Goal: Information Seeking & Learning: Find contact information

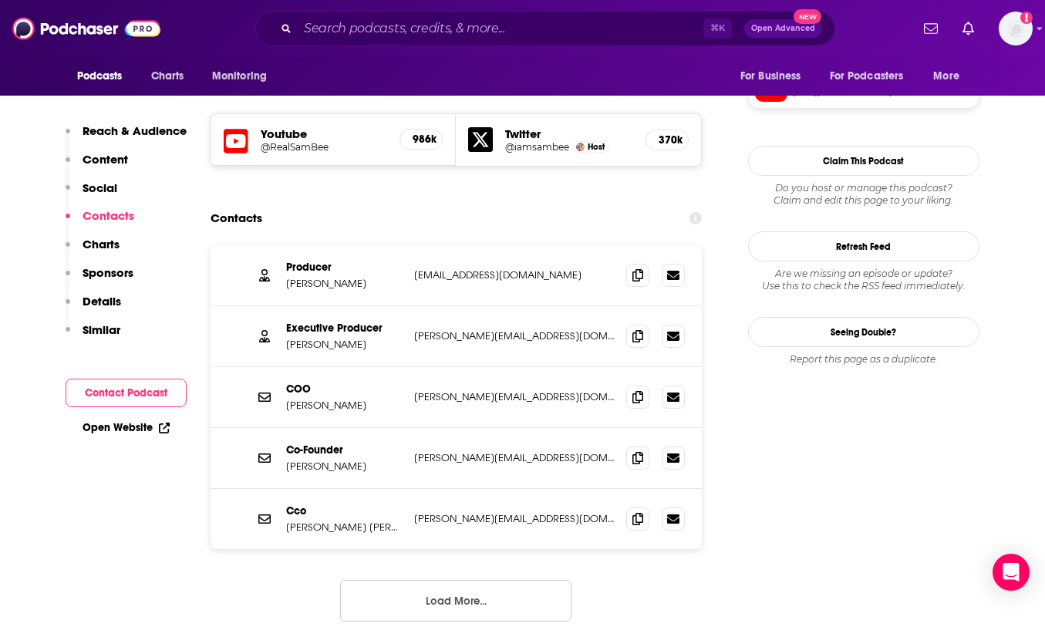
scroll to position [1337, 0]
click at [77, 29] on img at bounding box center [86, 28] width 148 height 29
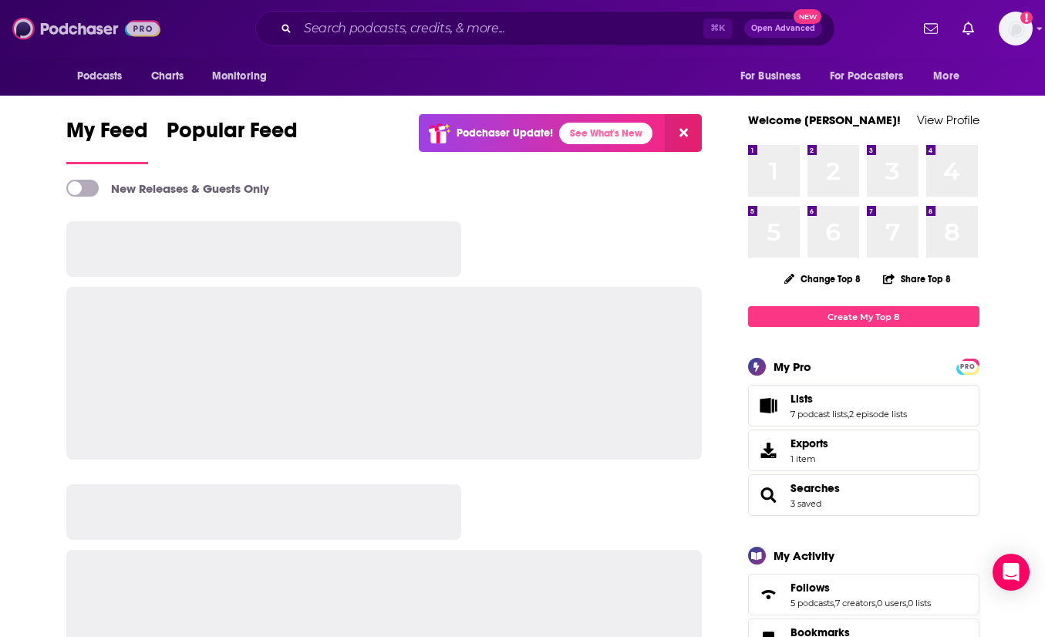
click at [77, 29] on img at bounding box center [86, 28] width 148 height 29
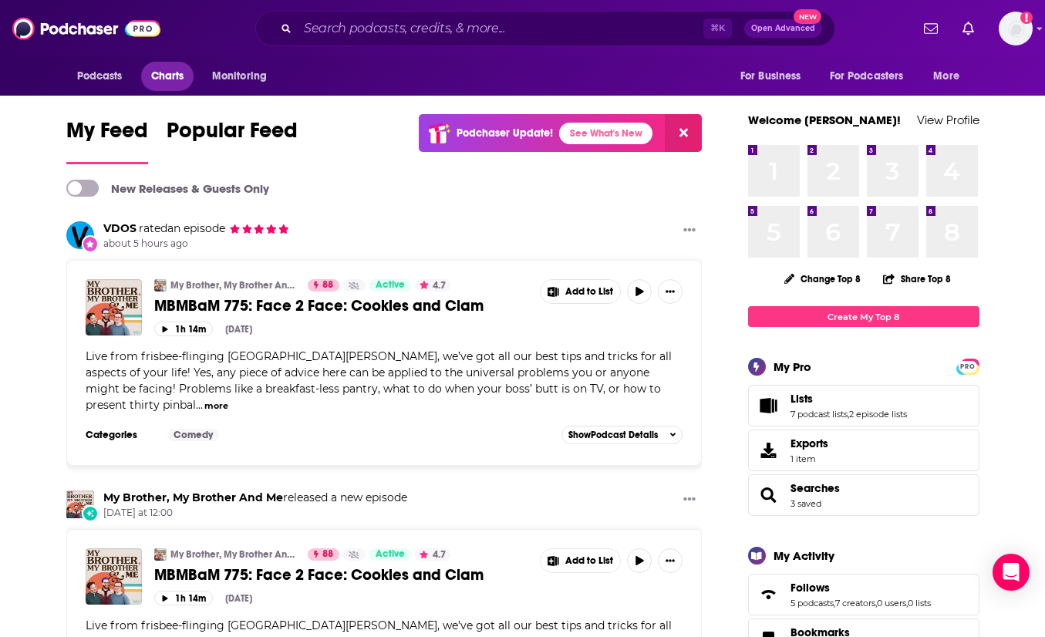
click at [166, 86] on span "Charts" at bounding box center [167, 77] width 33 height 22
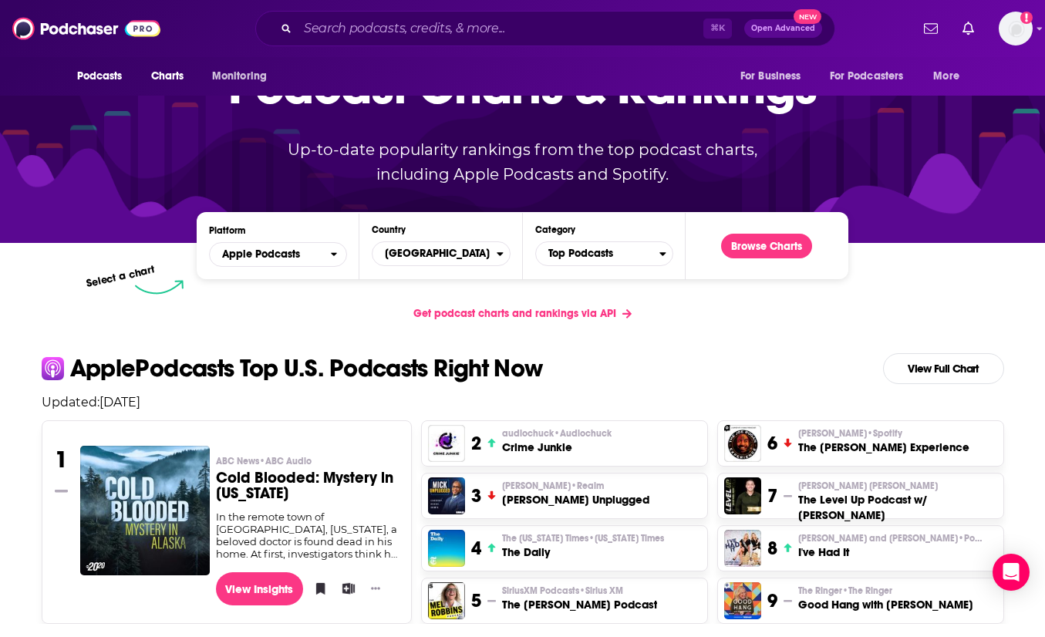
scroll to position [172, 0]
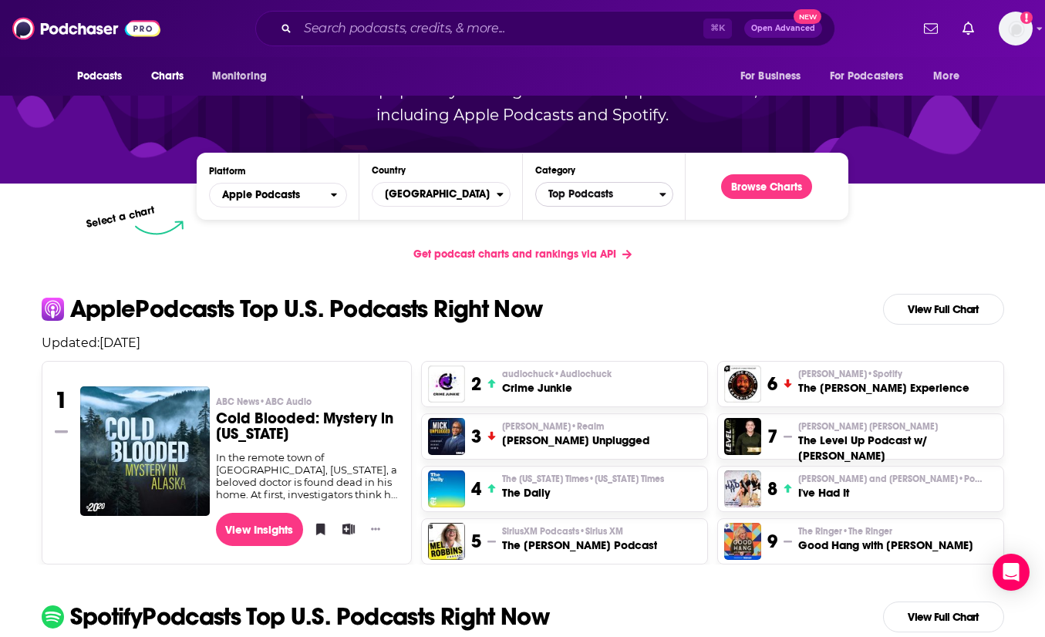
click at [575, 193] on span "Top Podcasts" at bounding box center [597, 194] width 123 height 26
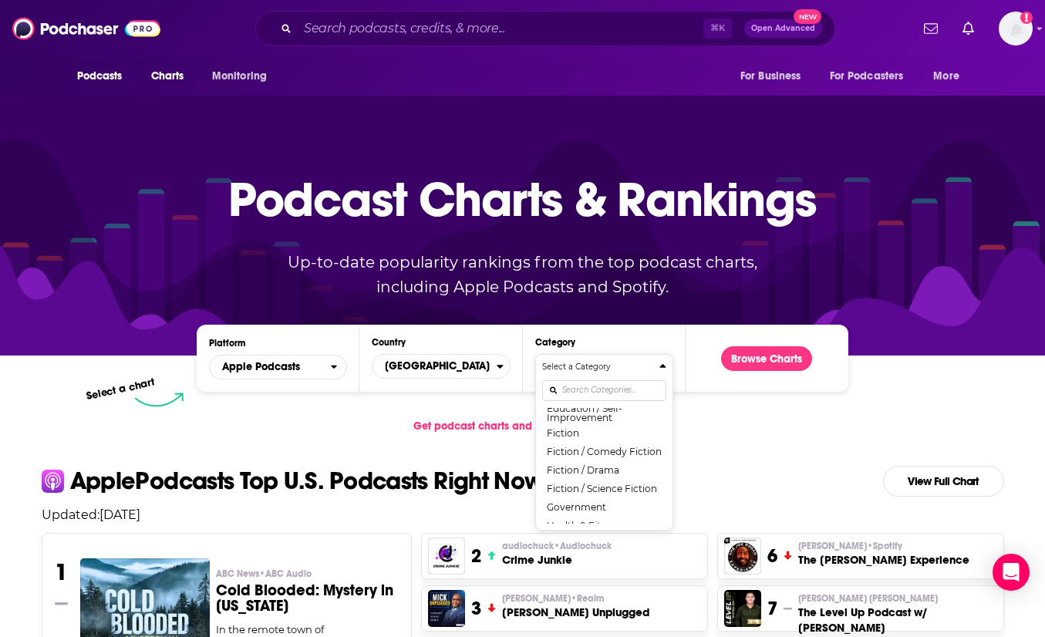
scroll to position [475, 0]
click at [582, 391] on div "Select a Category Top Podcasts Arts Arts / Books Arts / Design Arts / Fashion &…" at bounding box center [604, 442] width 124 height 163
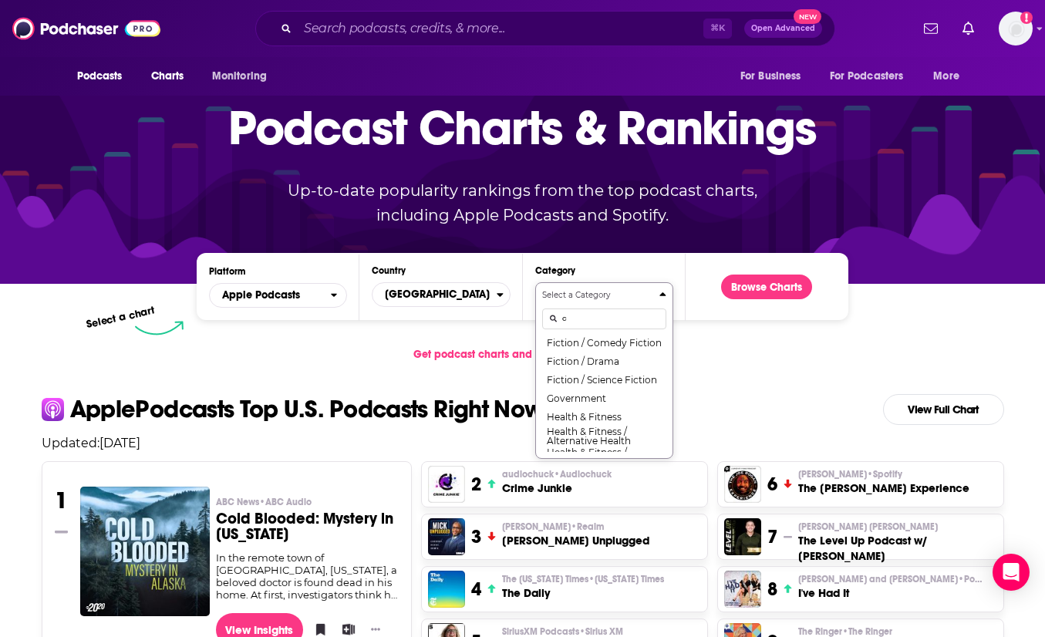
scroll to position [0, 0]
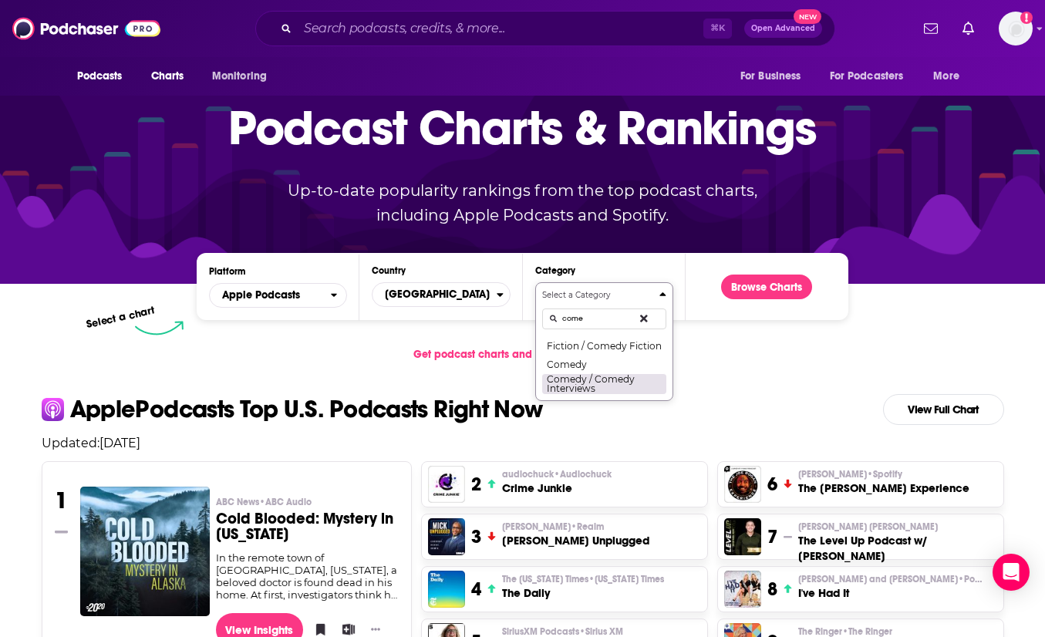
type input "come"
click at [586, 379] on button "Comedy / Comedy Interviews" at bounding box center [604, 383] width 124 height 21
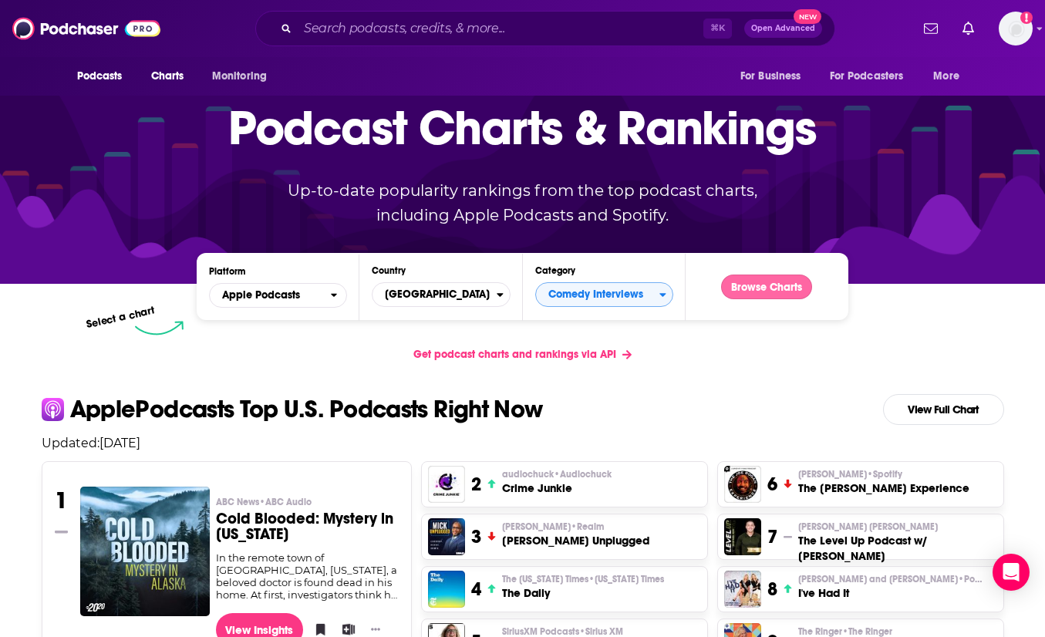
click at [773, 284] on button "Browse Charts" at bounding box center [766, 286] width 91 height 25
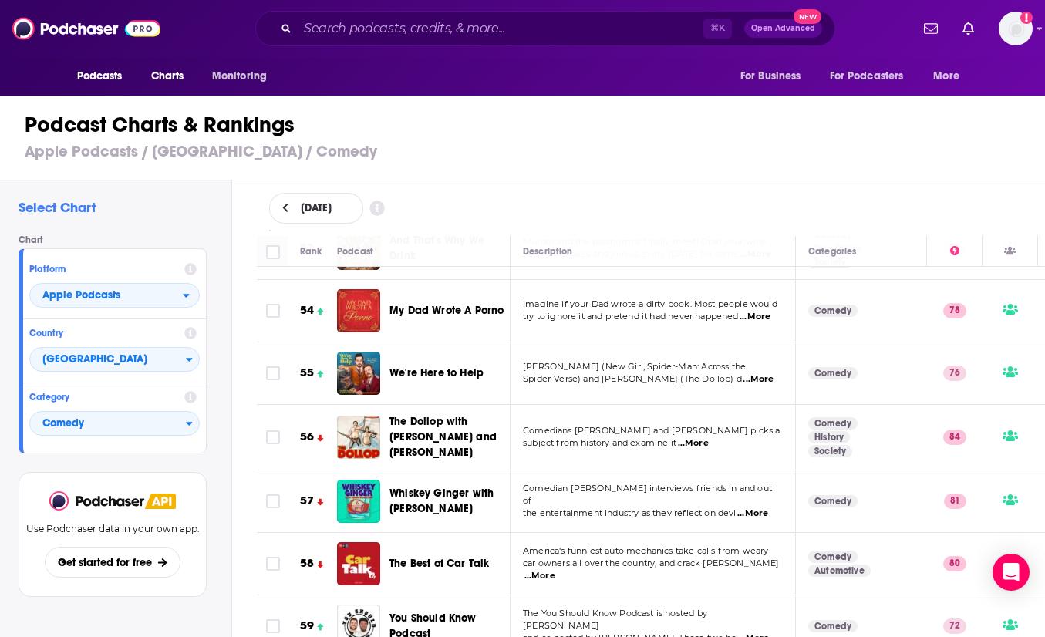
scroll to position [3384, 0]
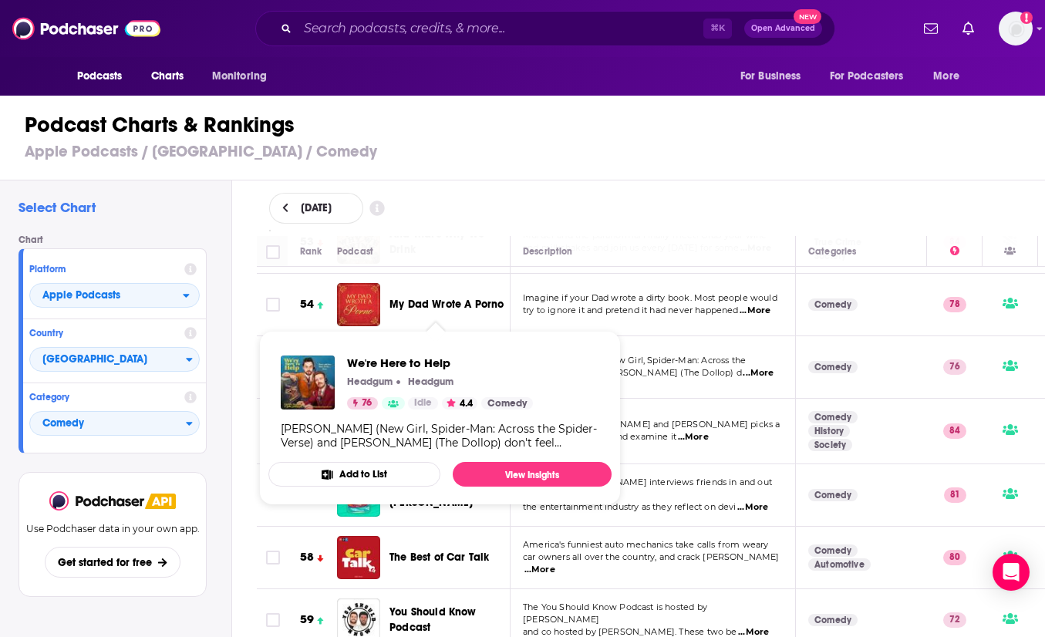
click at [426, 360] on span "We're Here to Help" at bounding box center [436, 366] width 94 height 13
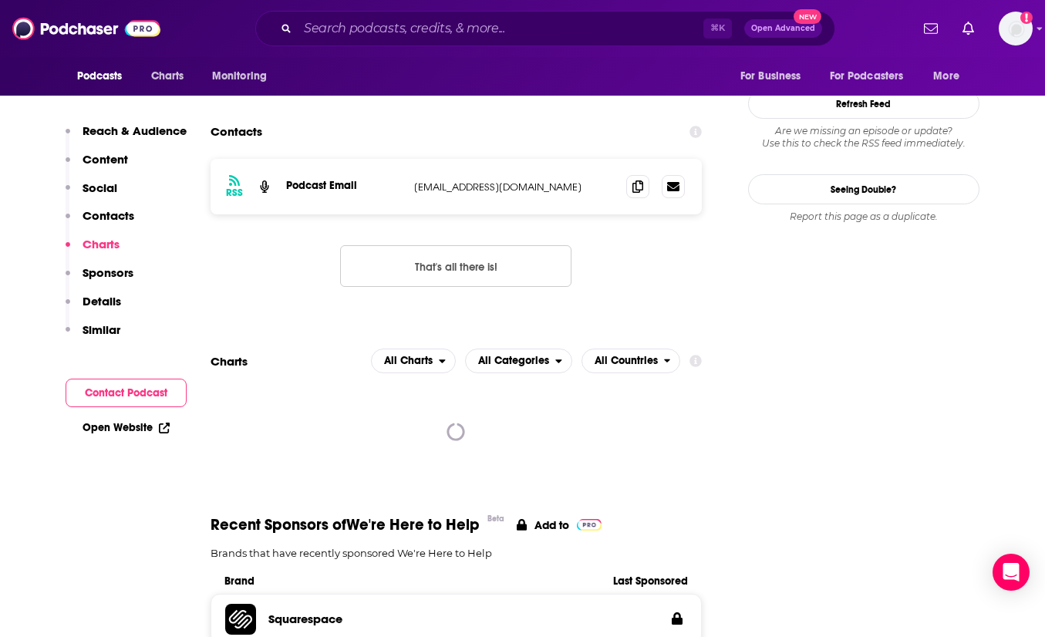
scroll to position [1836, 0]
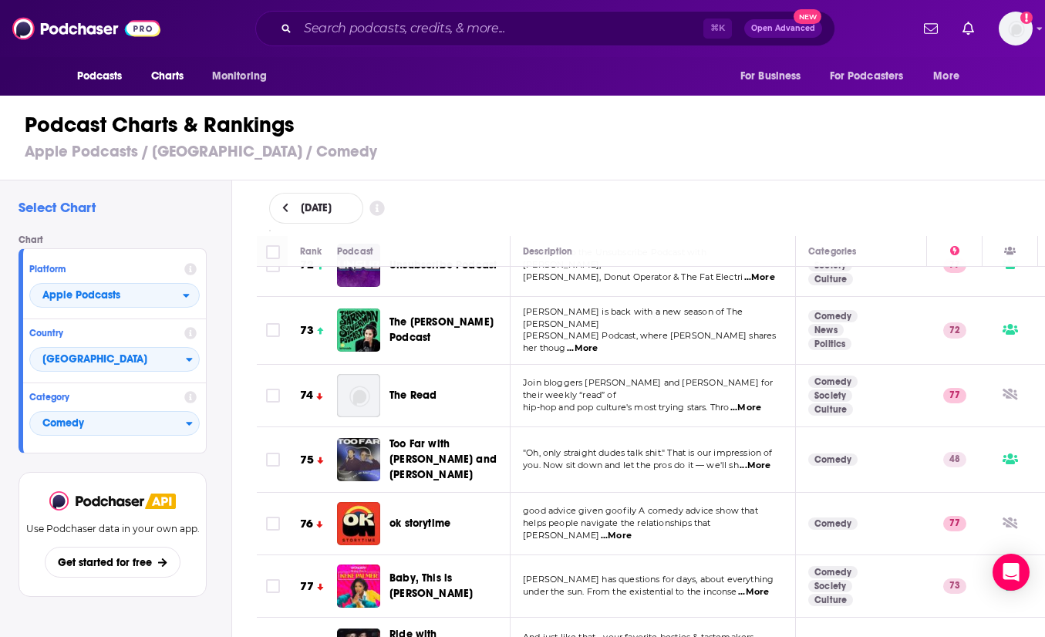
scroll to position [4636, 0]
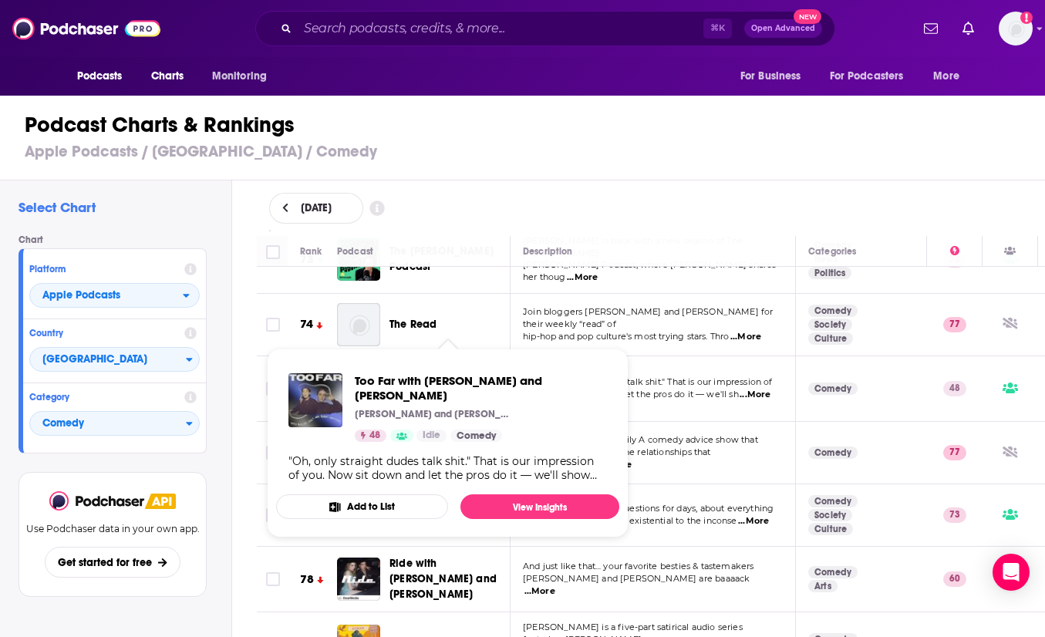
click at [417, 366] on span "Too Far with [PERSON_NAME] and [PERSON_NAME]" at bounding box center [442, 388] width 107 height 44
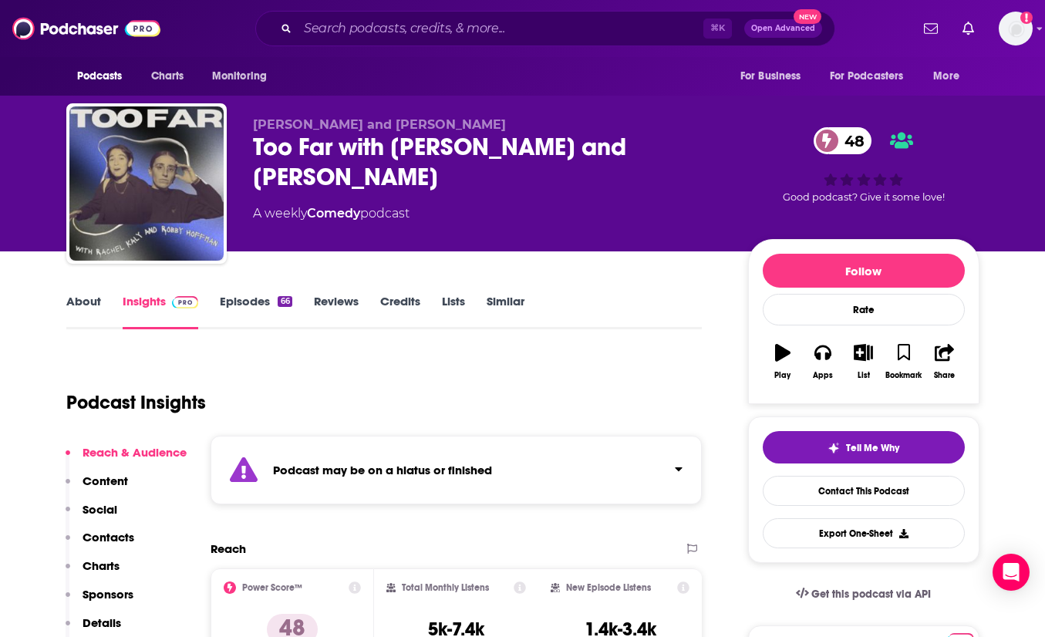
click at [261, 306] on link "Episodes 66" at bounding box center [256, 311] width 72 height 35
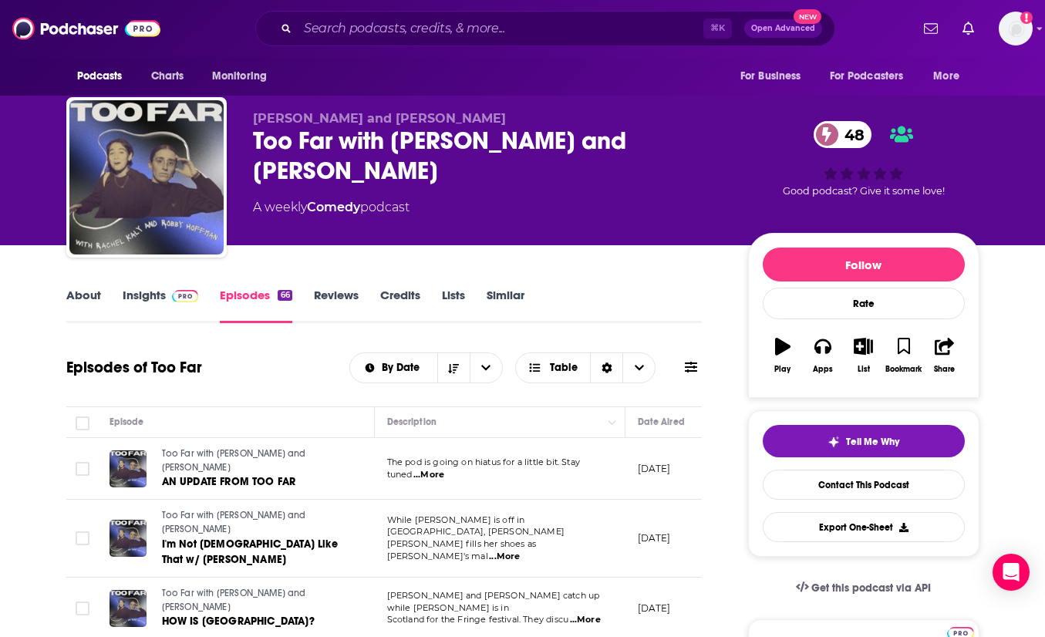
scroll to position [66, 0]
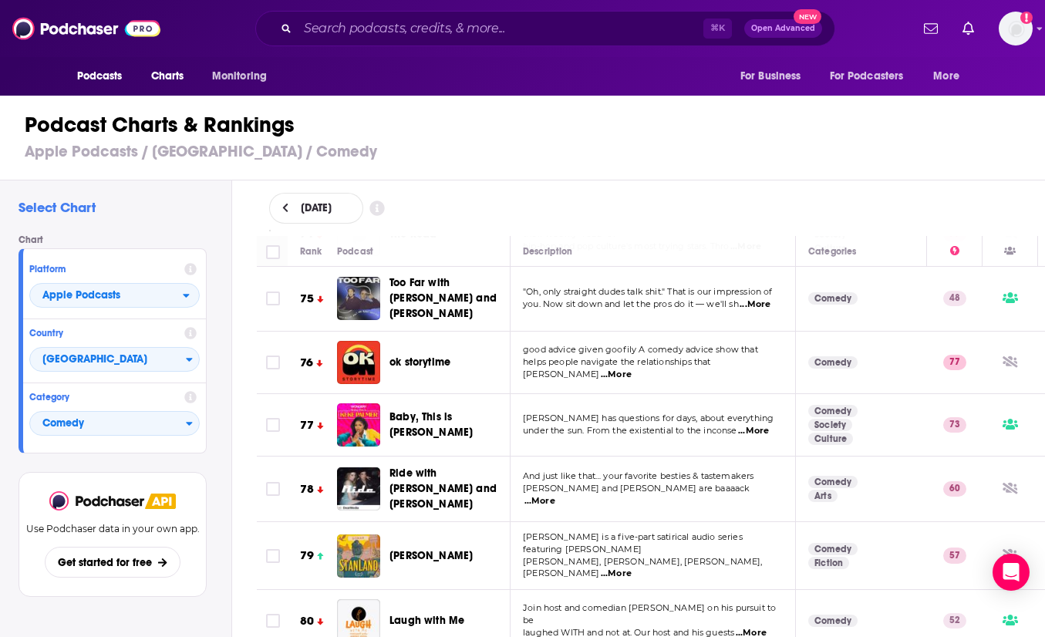
scroll to position [4786, 0]
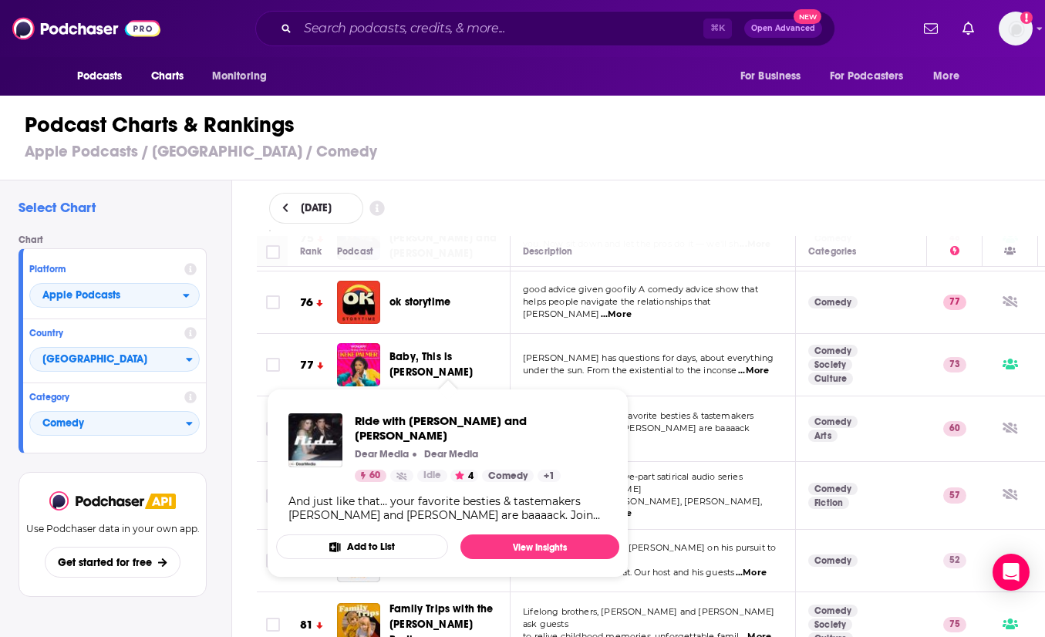
click at [430, 406] on span "Ride with [PERSON_NAME] and [PERSON_NAME]" at bounding box center [442, 428] width 107 height 44
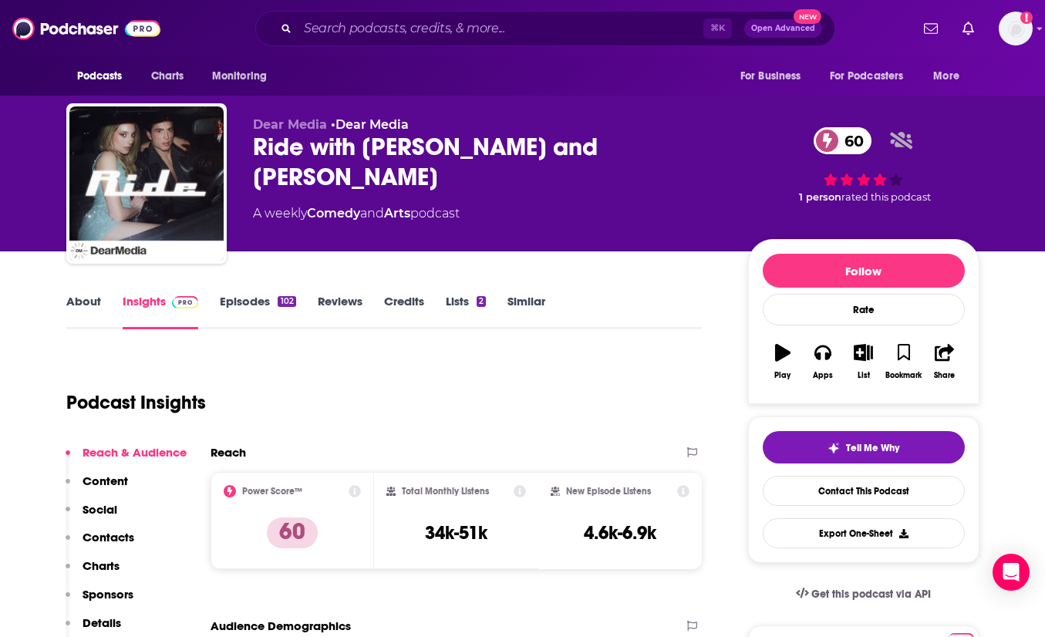
click at [244, 309] on link "Episodes 102" at bounding box center [258, 311] width 76 height 35
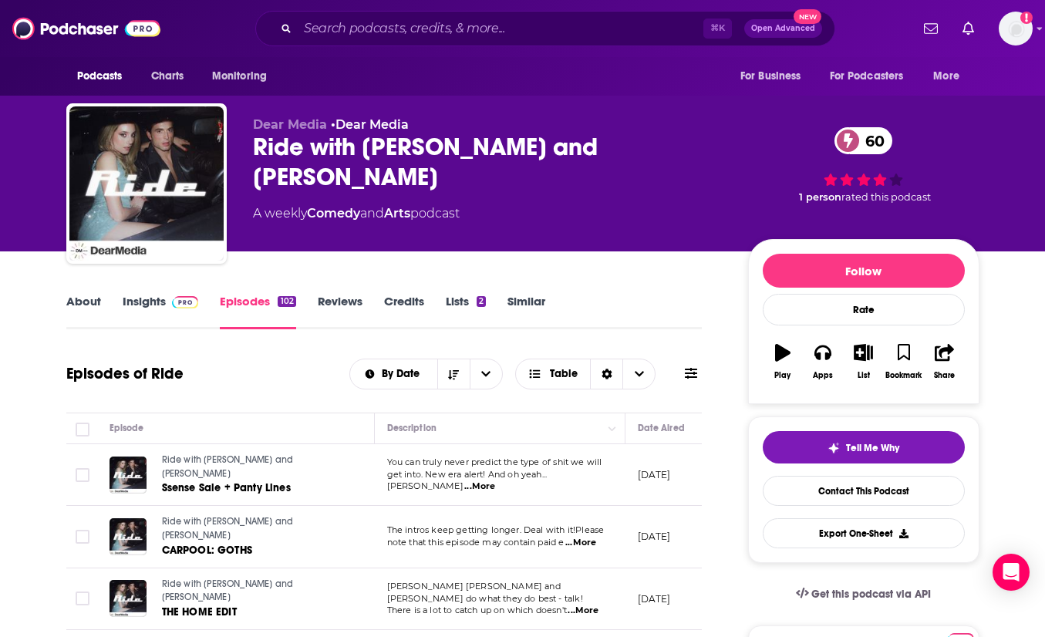
scroll to position [45, 0]
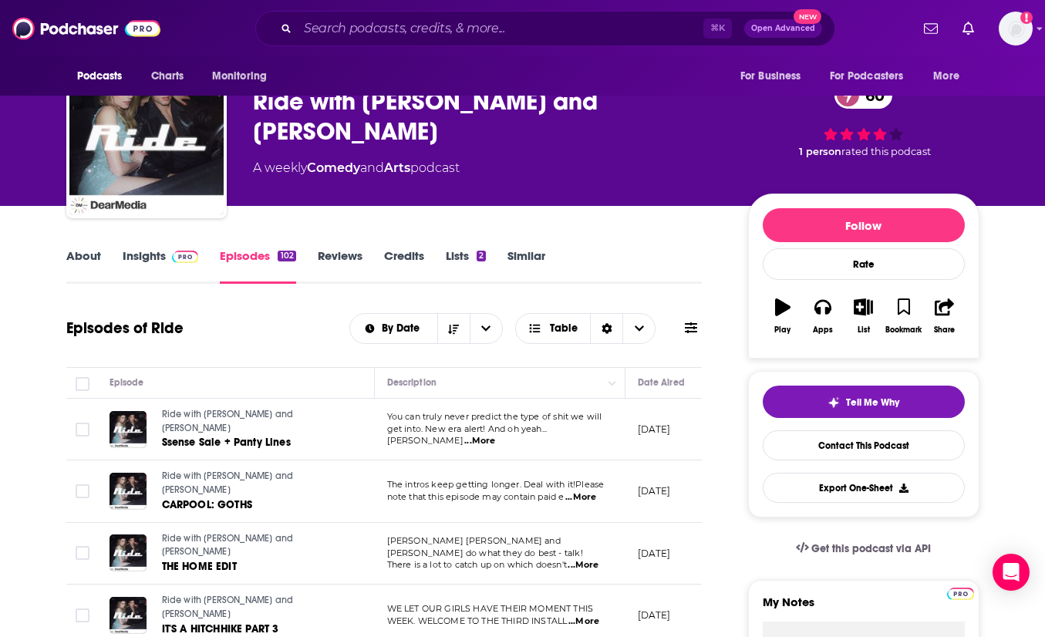
click at [150, 253] on link "Insights" at bounding box center [161, 265] width 76 height 35
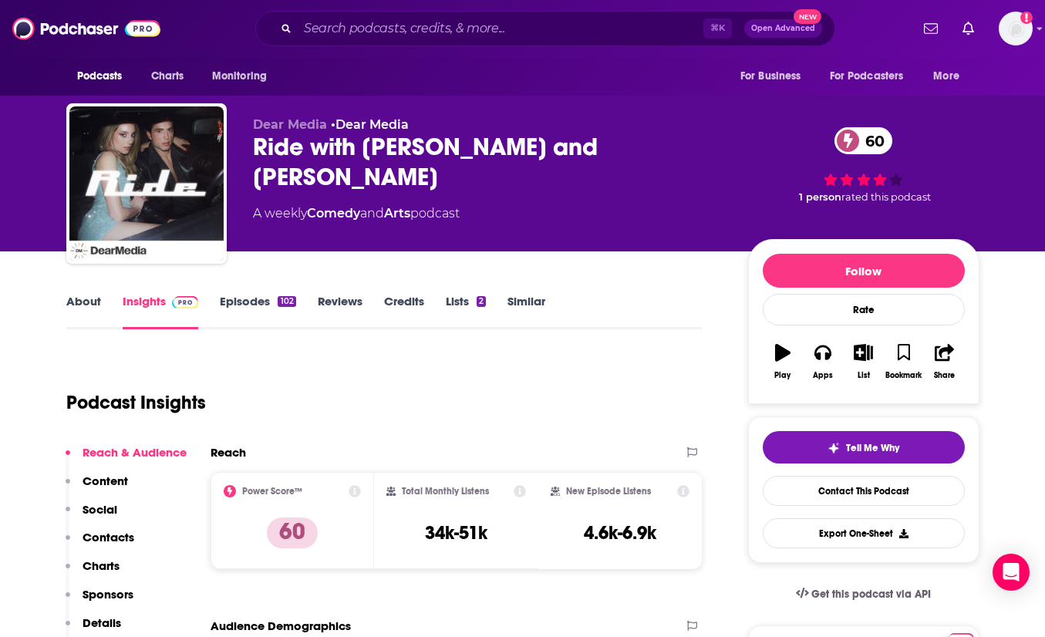
click at [76, 301] on link "About" at bounding box center [83, 311] width 35 height 35
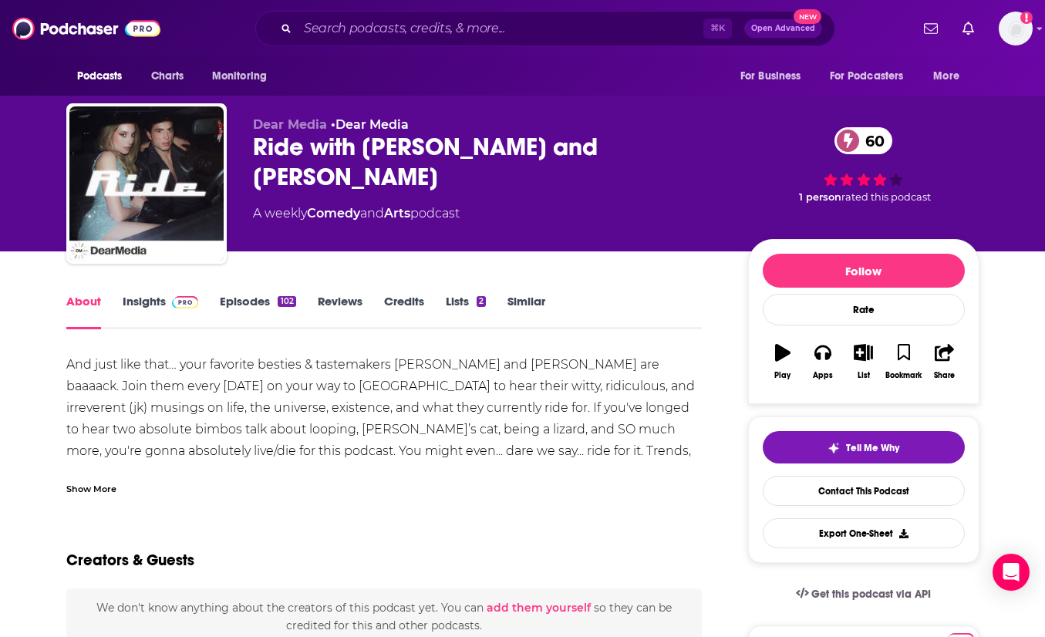
click at [146, 300] on link "Insights" at bounding box center [161, 311] width 76 height 35
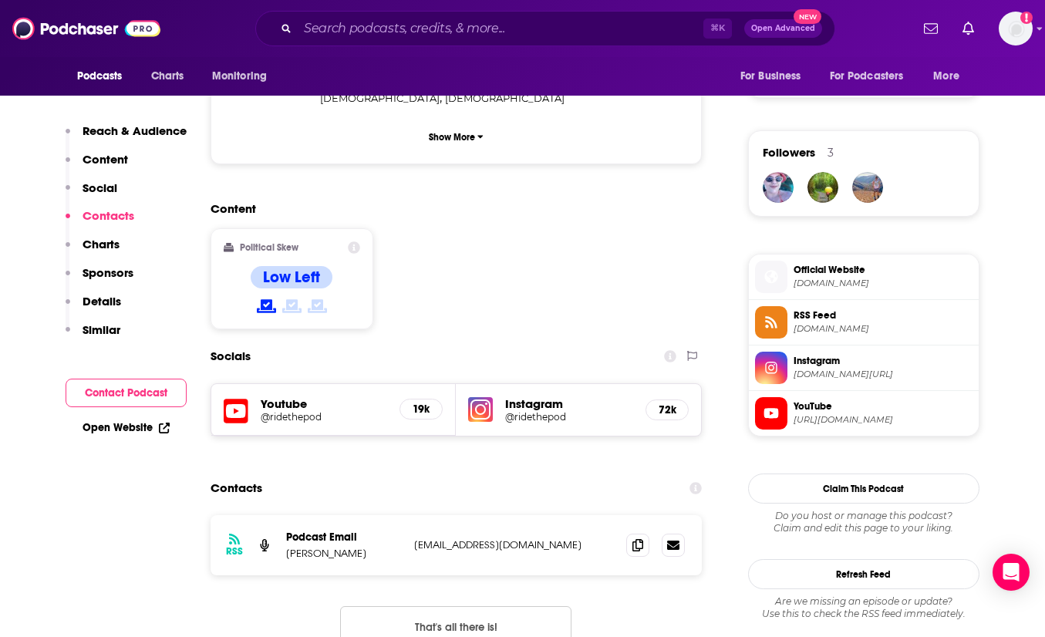
scroll to position [1187, 0]
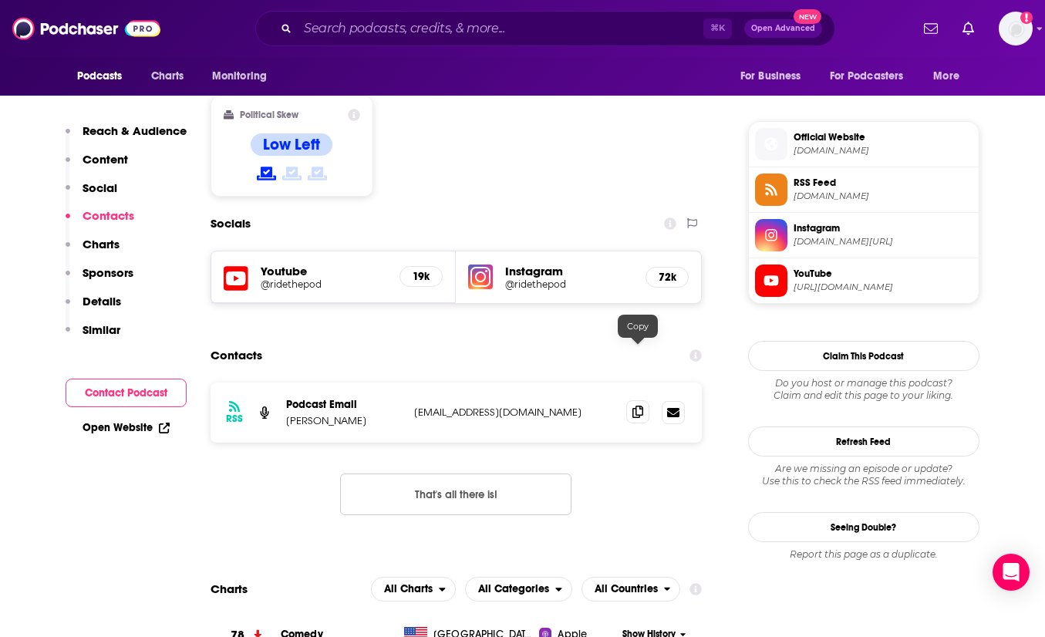
click at [637, 406] on icon at bounding box center [637, 412] width 11 height 12
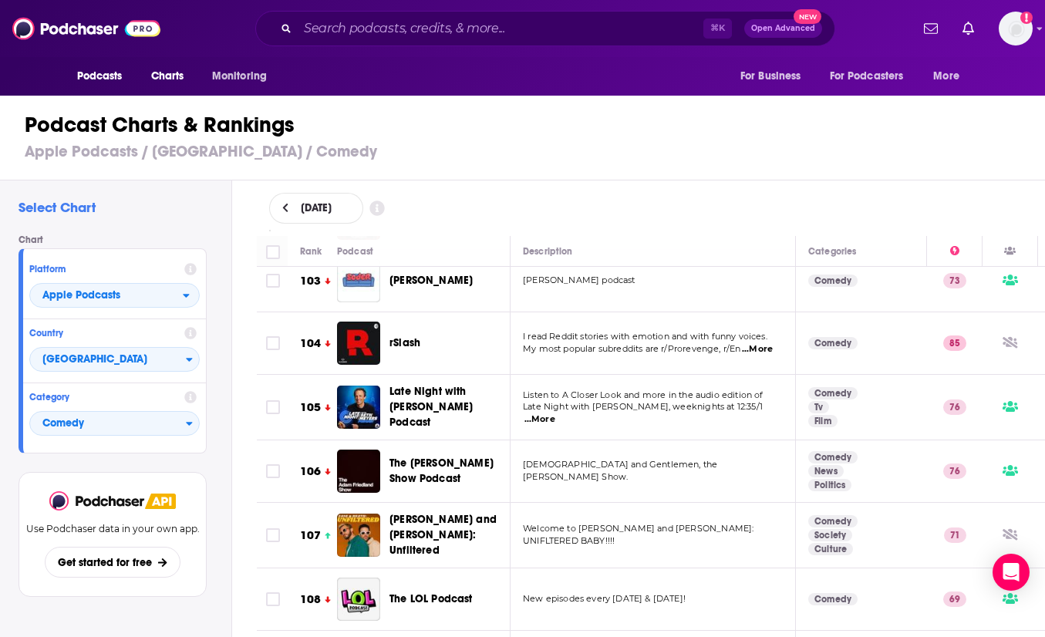
scroll to position [6544, 0]
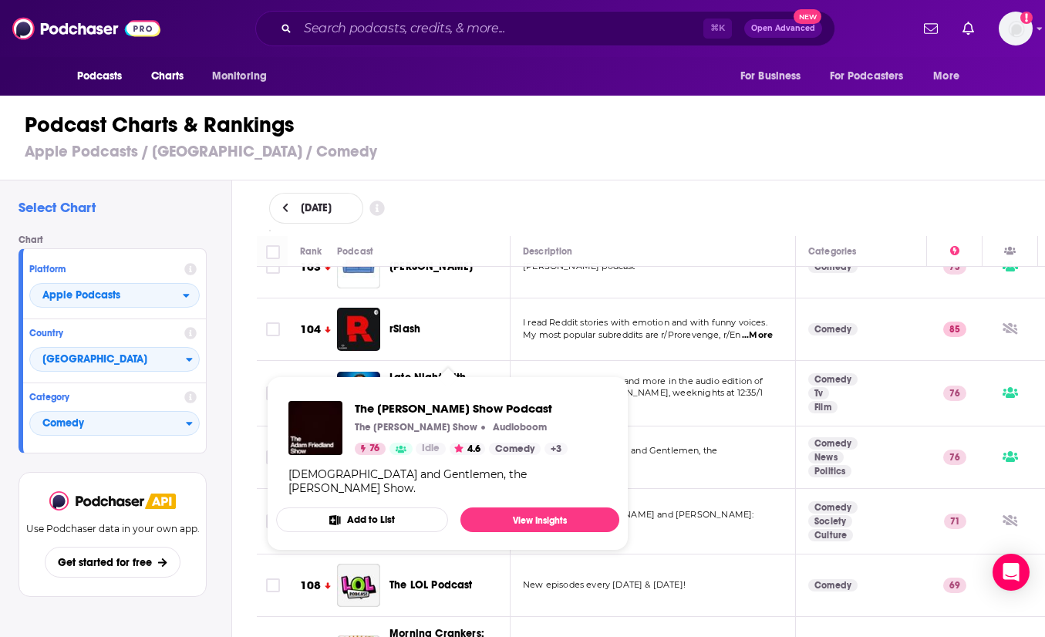
click at [448, 443] on span "The [PERSON_NAME] Show Podcast" at bounding box center [441, 457] width 104 height 29
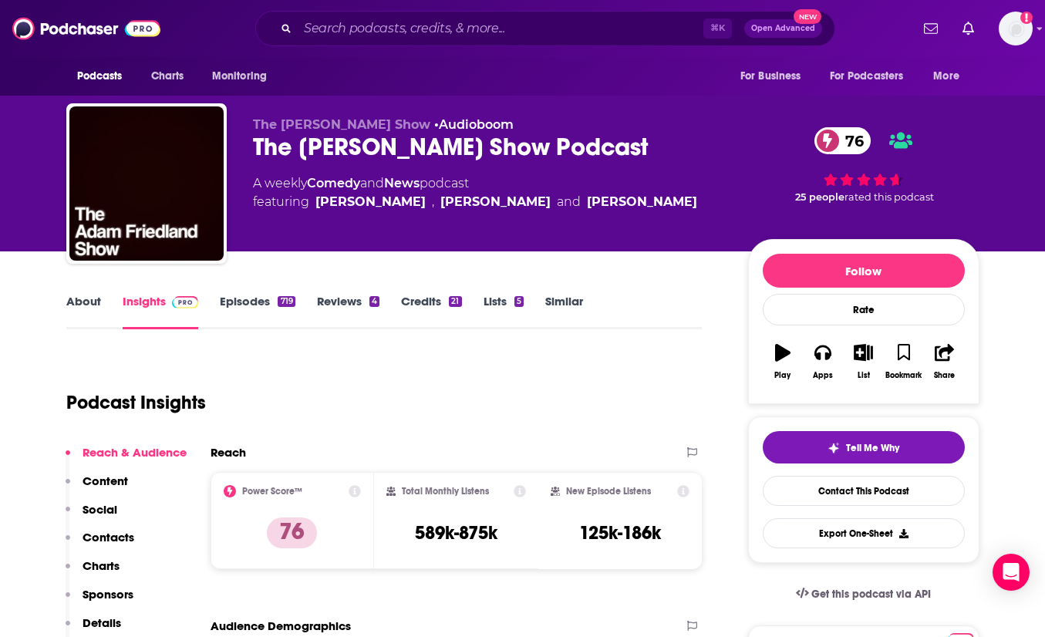
click at [247, 303] on link "Episodes 719" at bounding box center [257, 311] width 75 height 35
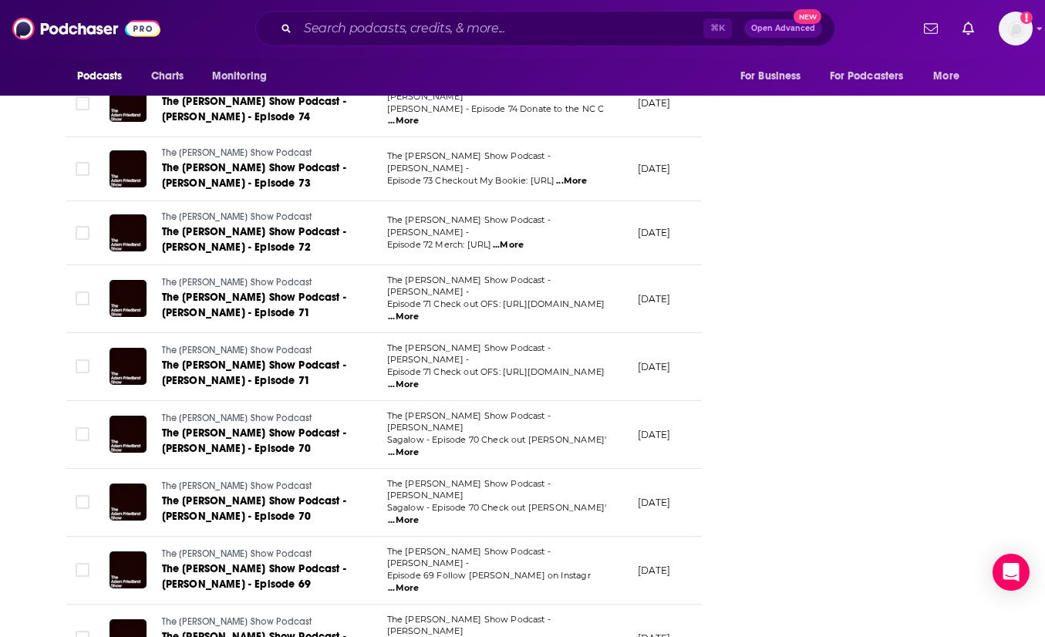
scroll to position [2400, 0]
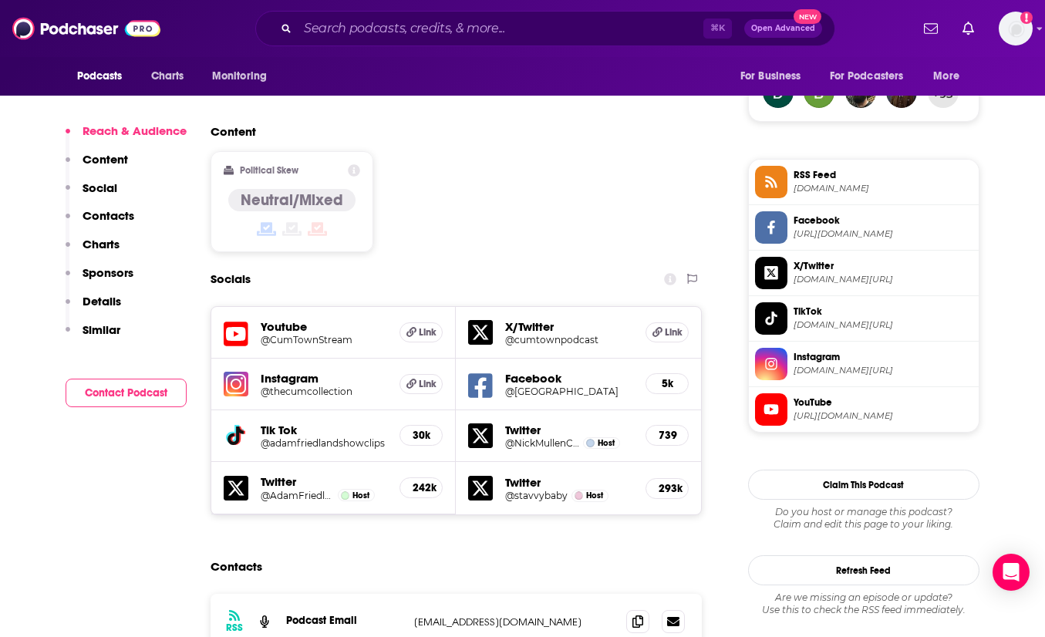
scroll to position [1367, 0]
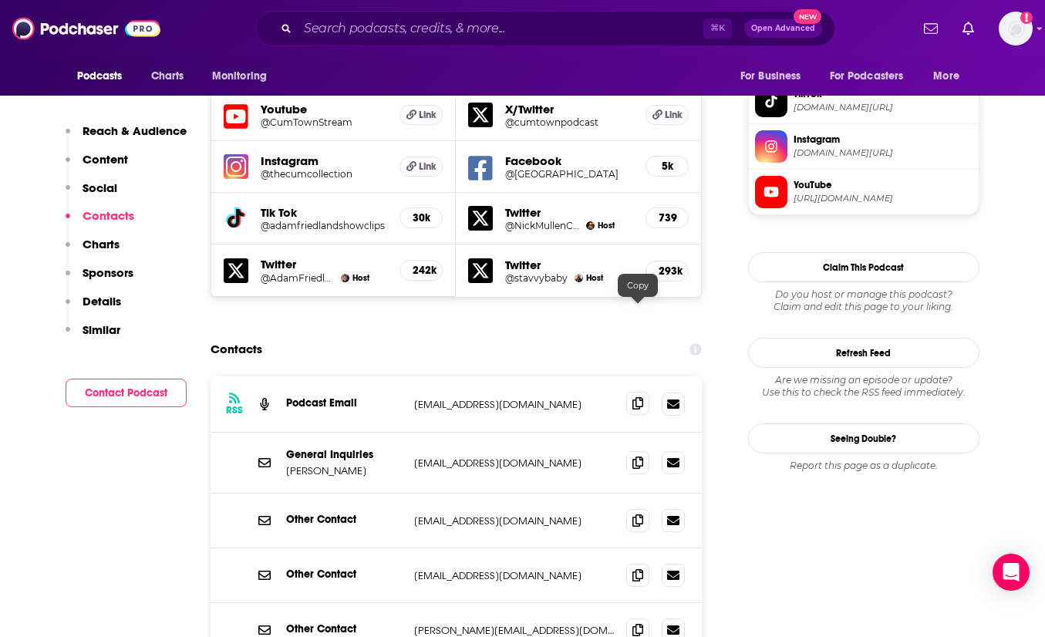
click at [638, 397] on icon at bounding box center [637, 403] width 11 height 12
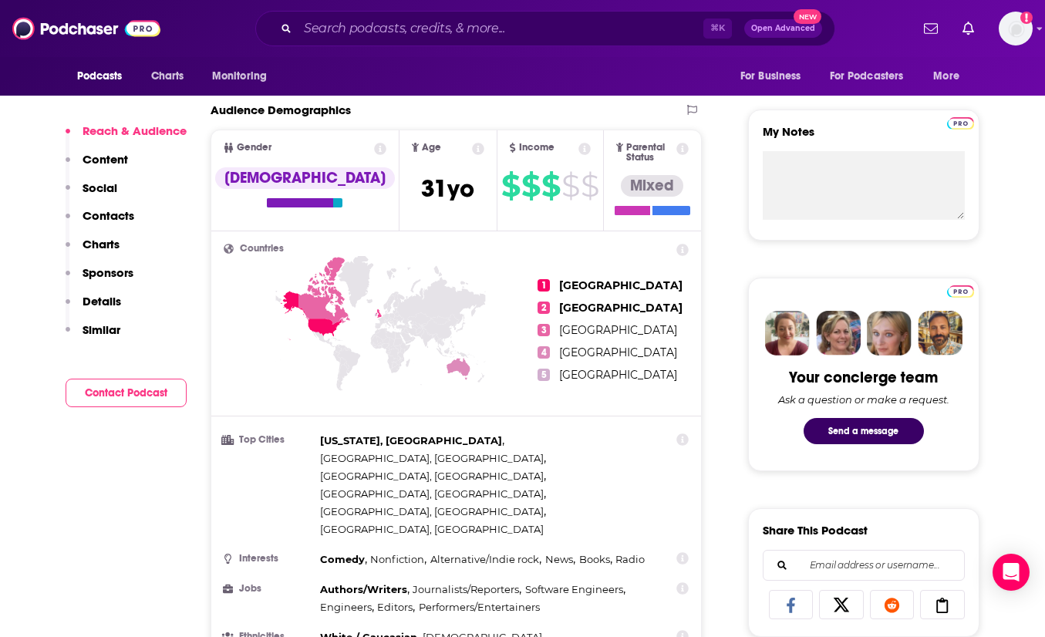
scroll to position [700, 0]
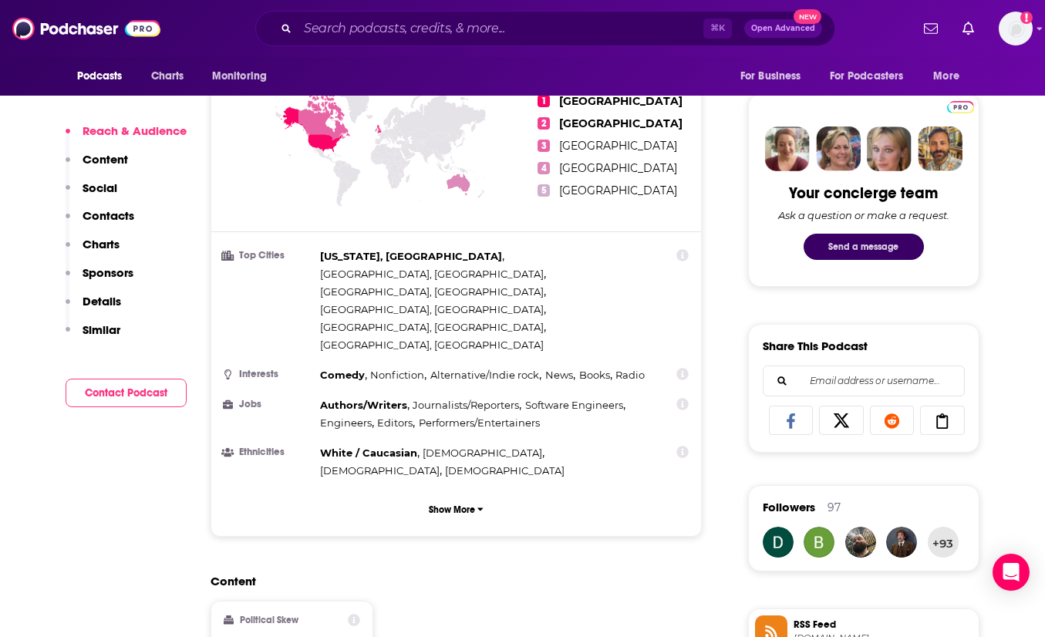
click at [891, 240] on button "Send a message" at bounding box center [863, 247] width 120 height 26
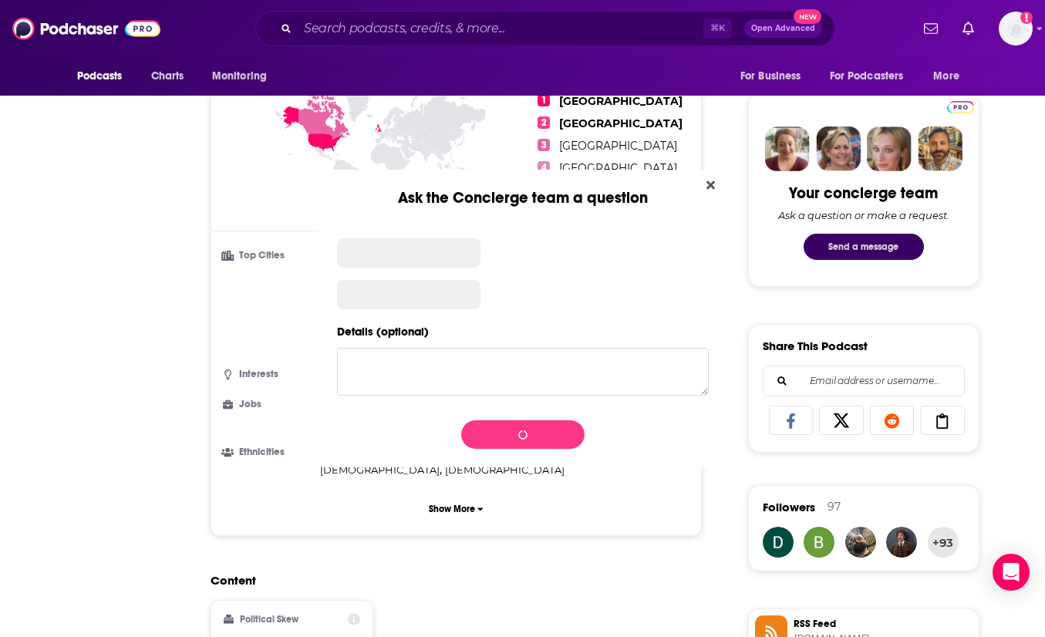
scroll to position [0, 0]
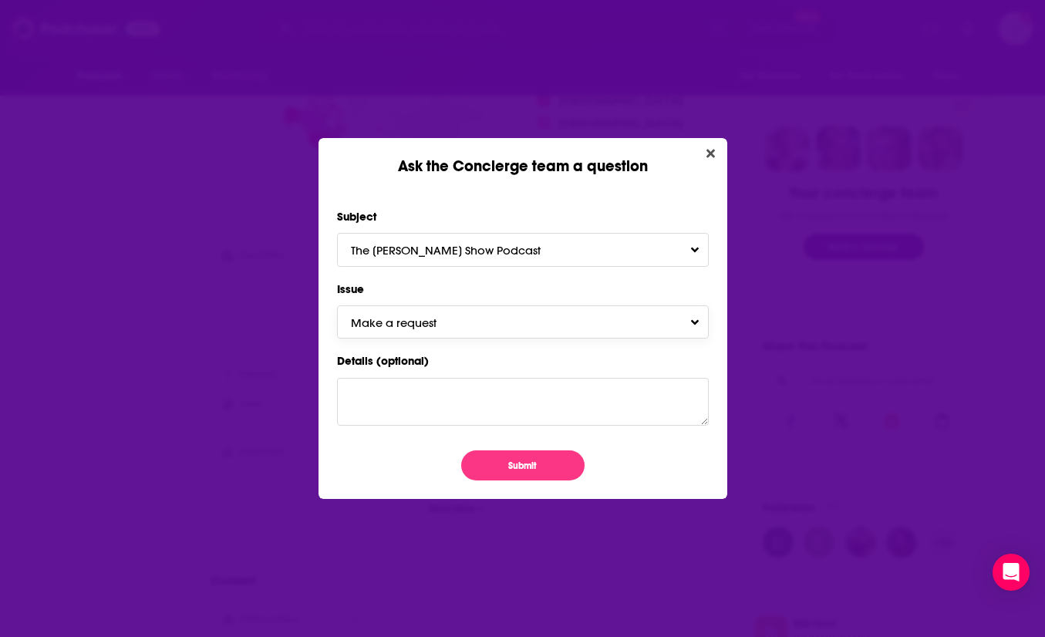
click at [454, 322] on span "Make a request" at bounding box center [409, 322] width 116 height 15
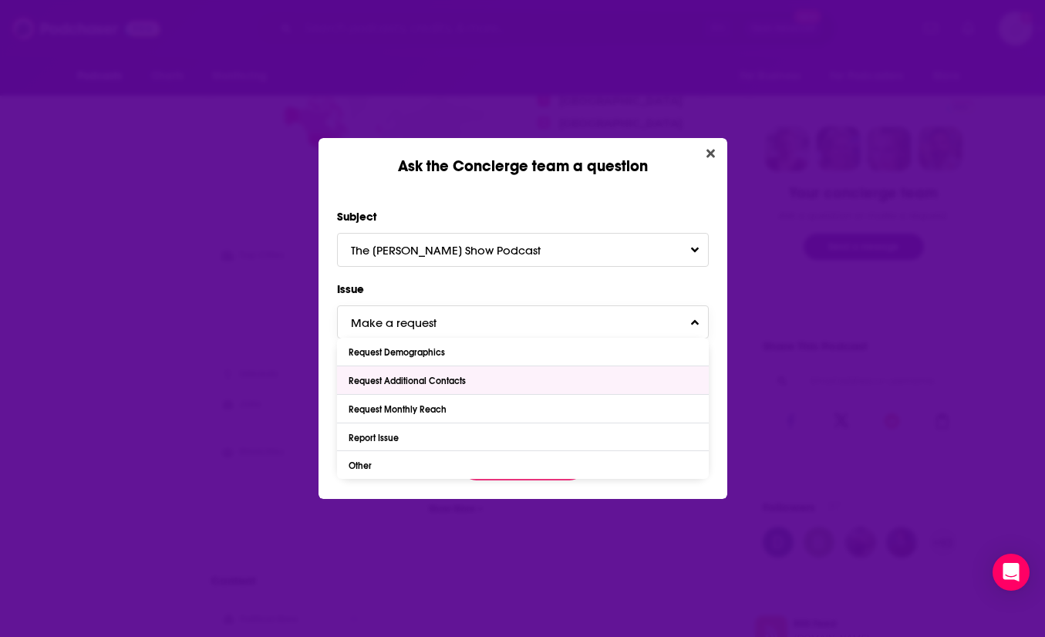
click at [461, 374] on div "Request Additional Contacts" at bounding box center [523, 380] width 372 height 28
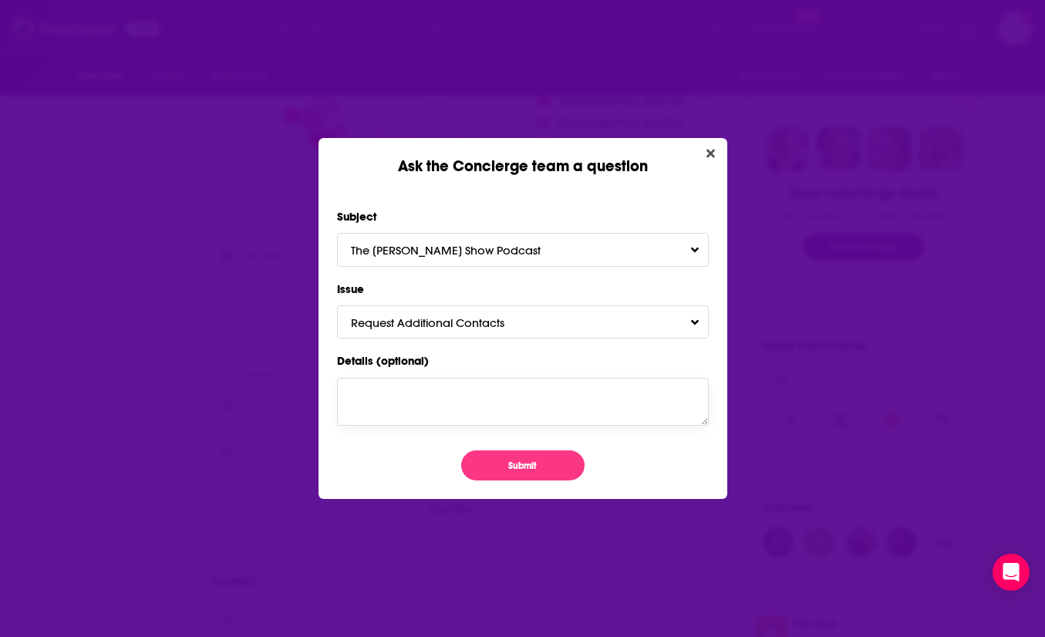
click at [420, 409] on textarea "Details (optional)" at bounding box center [523, 402] width 372 height 48
type textarea "some of these seem out of date- thanks!"
click at [518, 459] on button "Submit" at bounding box center [522, 465] width 123 height 30
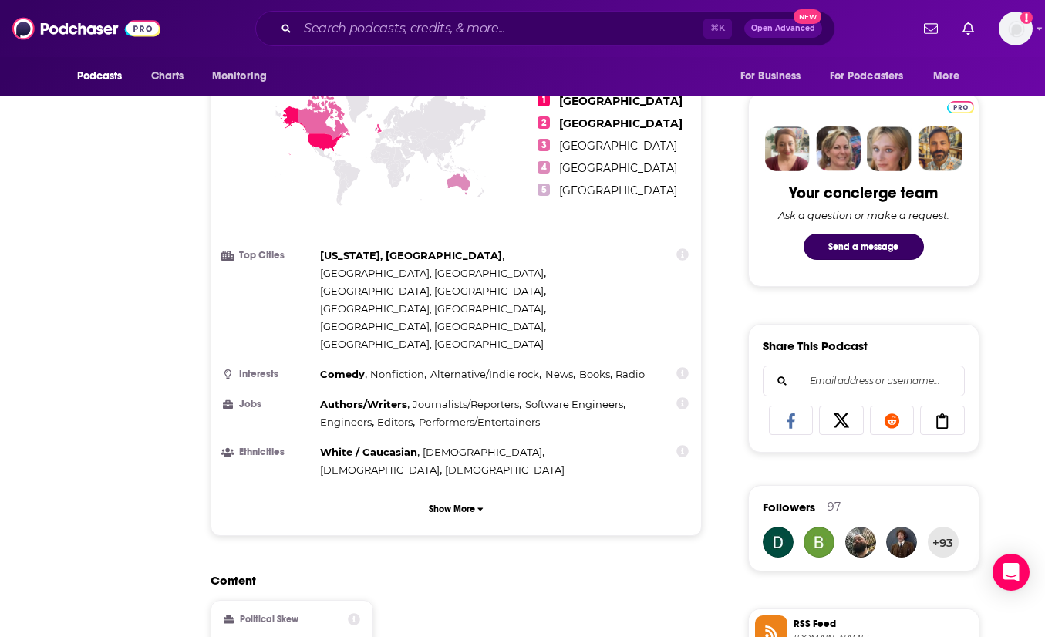
scroll to position [700, 0]
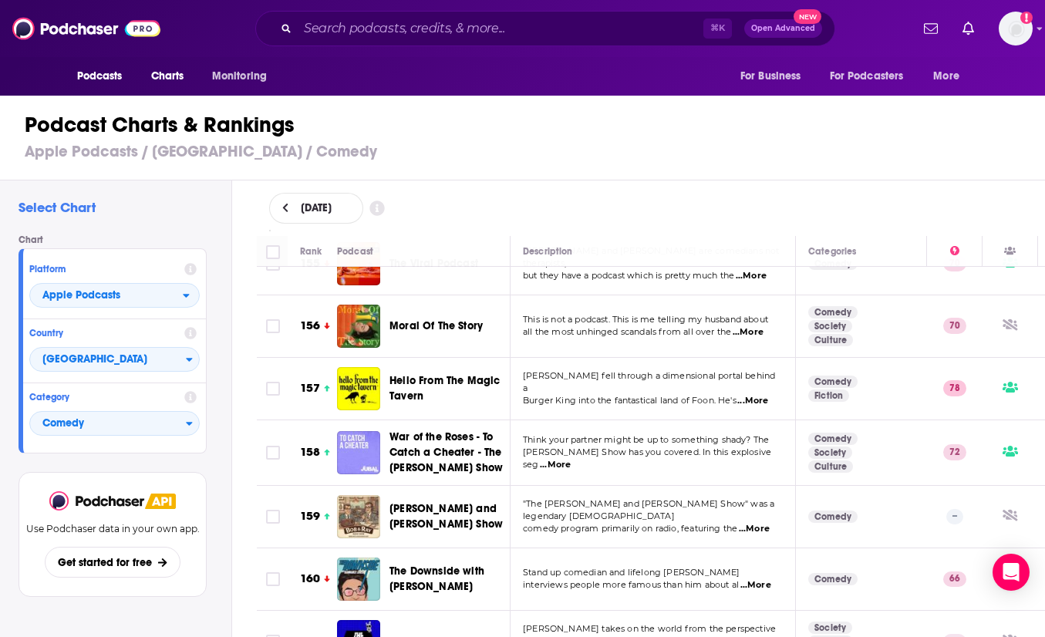
scroll to position [9914, 0]
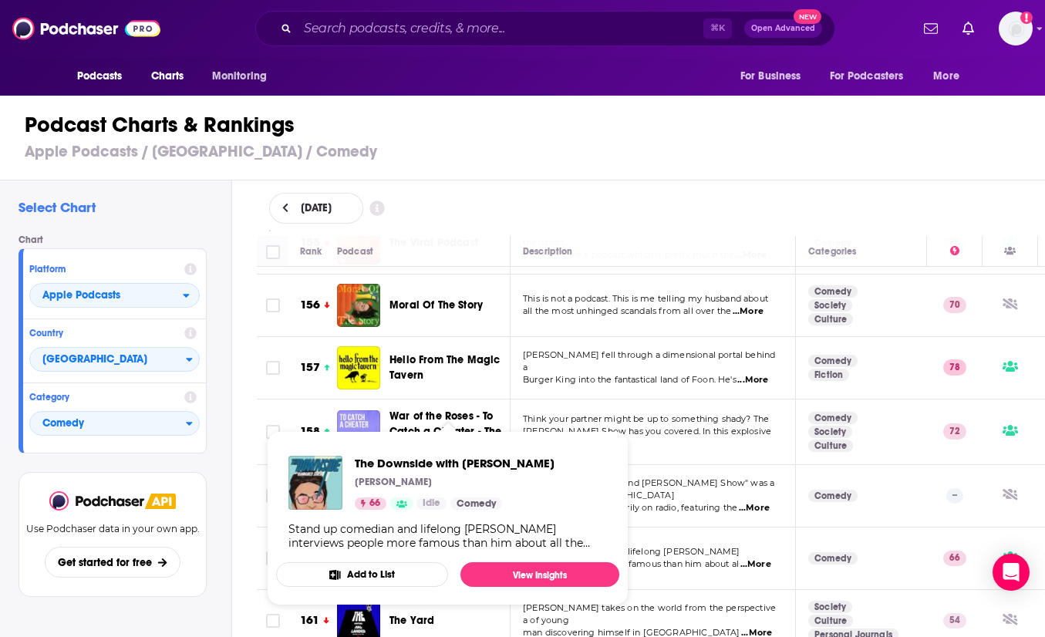
click at [415, 543] on span "The Downside with [PERSON_NAME]" at bounding box center [447, 558] width 117 height 31
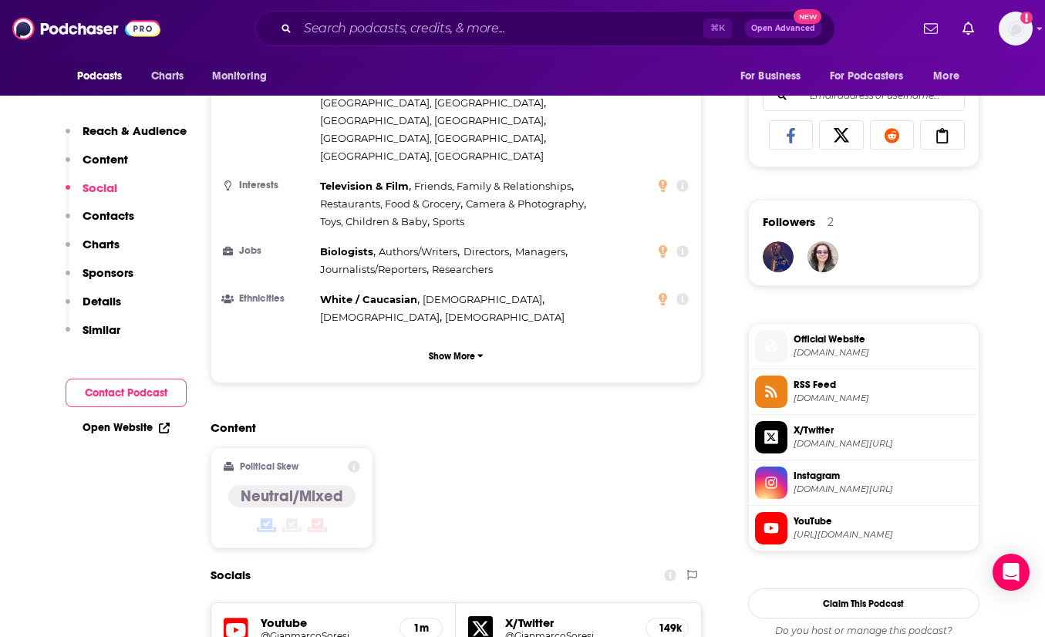
scroll to position [1308, 0]
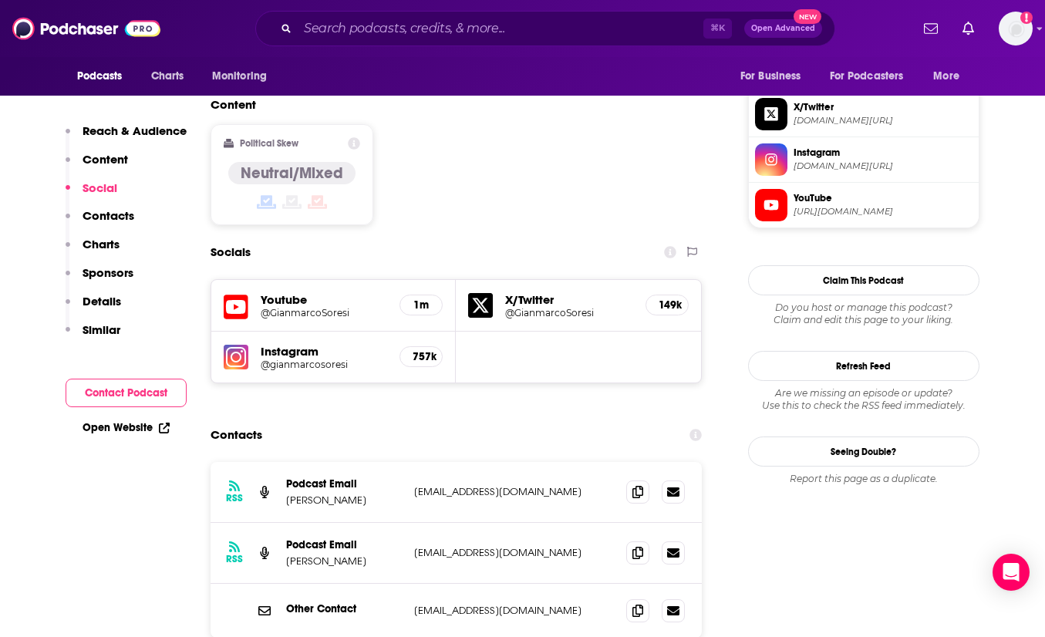
click at [557, 485] on p "[EMAIL_ADDRESS][DOMAIN_NAME]" at bounding box center [514, 491] width 200 height 13
drag, startPoint x: 554, startPoint y: 399, endPoint x: 405, endPoint y: 399, distance: 148.8
click at [405, 462] on div "RSS Podcast Email Gianmarco Soresi [EMAIL_ADDRESS][DOMAIN_NAME] [EMAIL_ADDRESS]…" at bounding box center [456, 492] width 492 height 61
copy div "[EMAIL_ADDRESS][DOMAIN_NAME]"
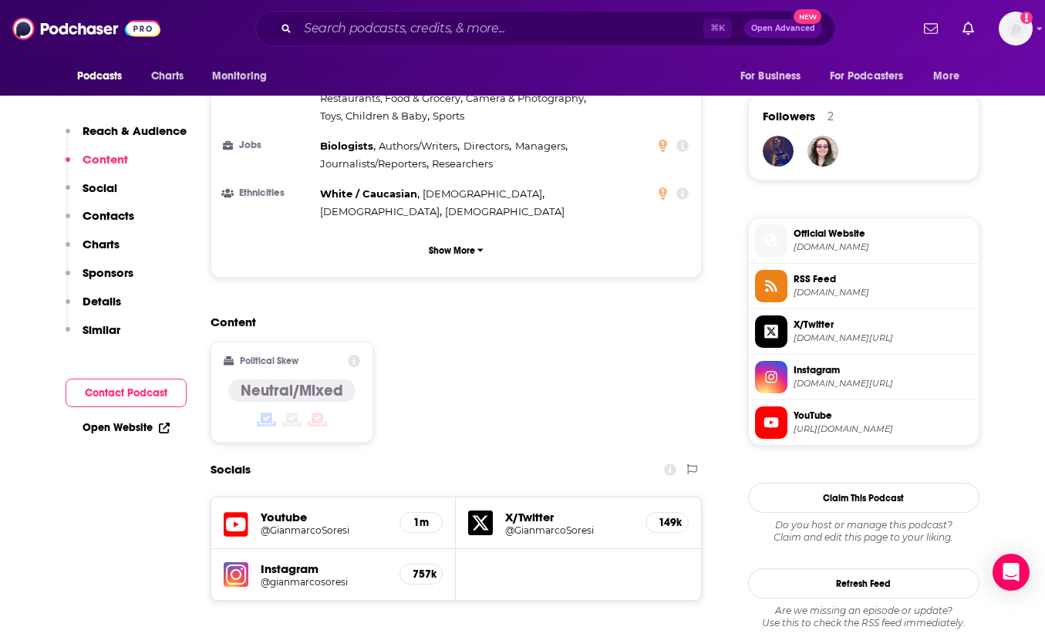
scroll to position [1266, 0]
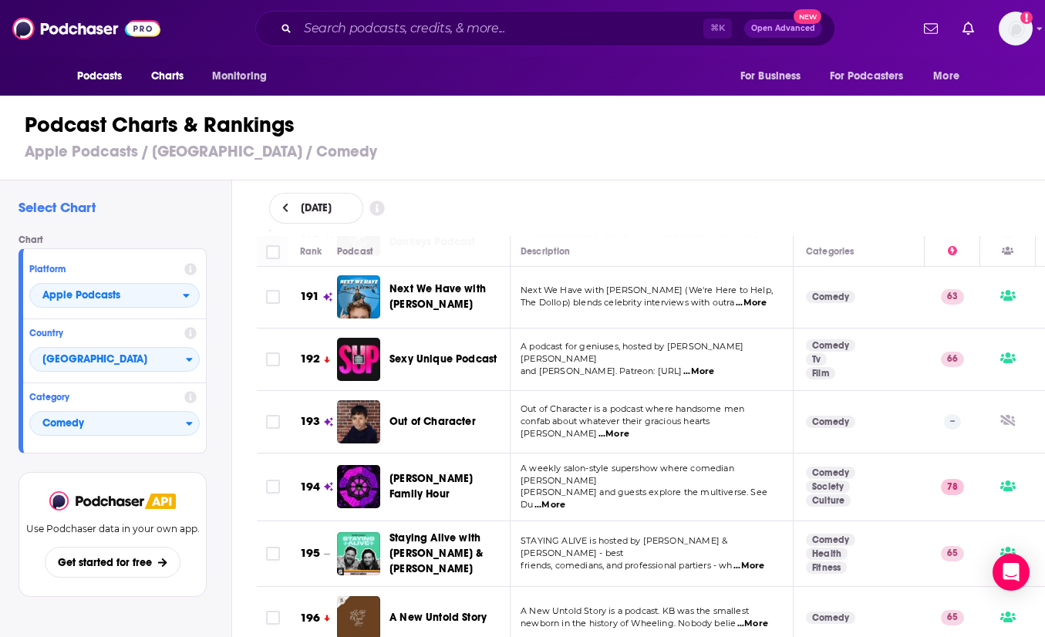
scroll to position [12181, 2]
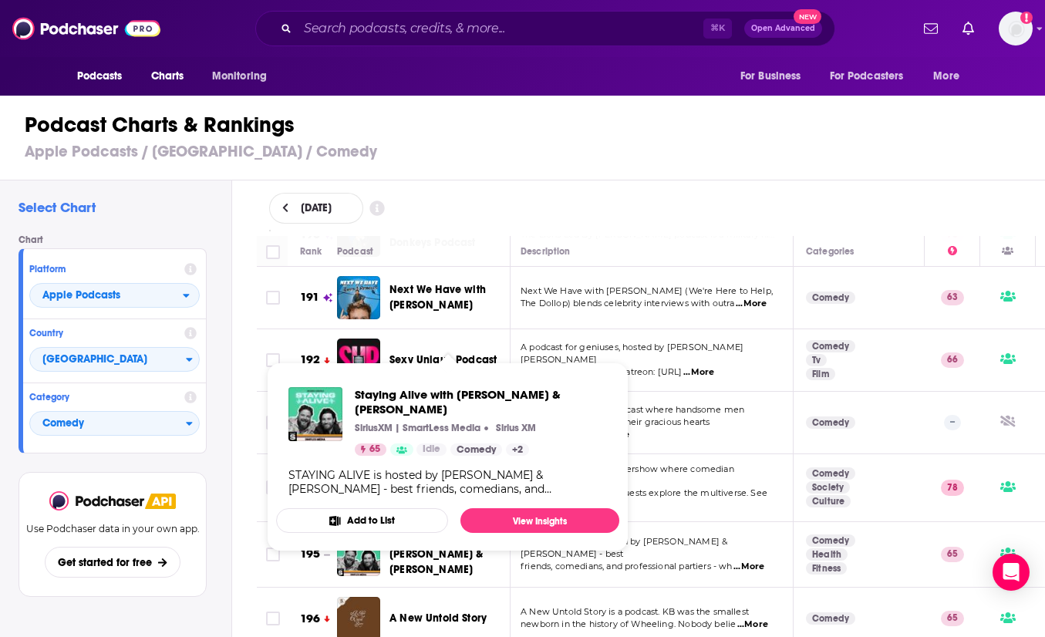
click at [406, 532] on span "Staying Alive with [PERSON_NAME] & [PERSON_NAME]" at bounding box center [436, 554] width 94 height 44
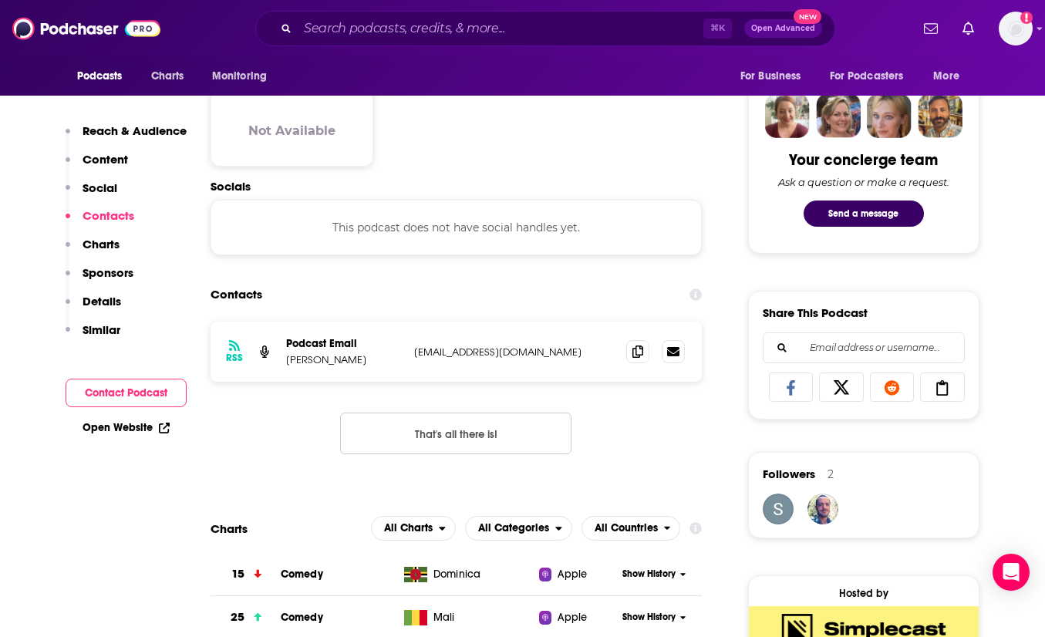
scroll to position [735, 0]
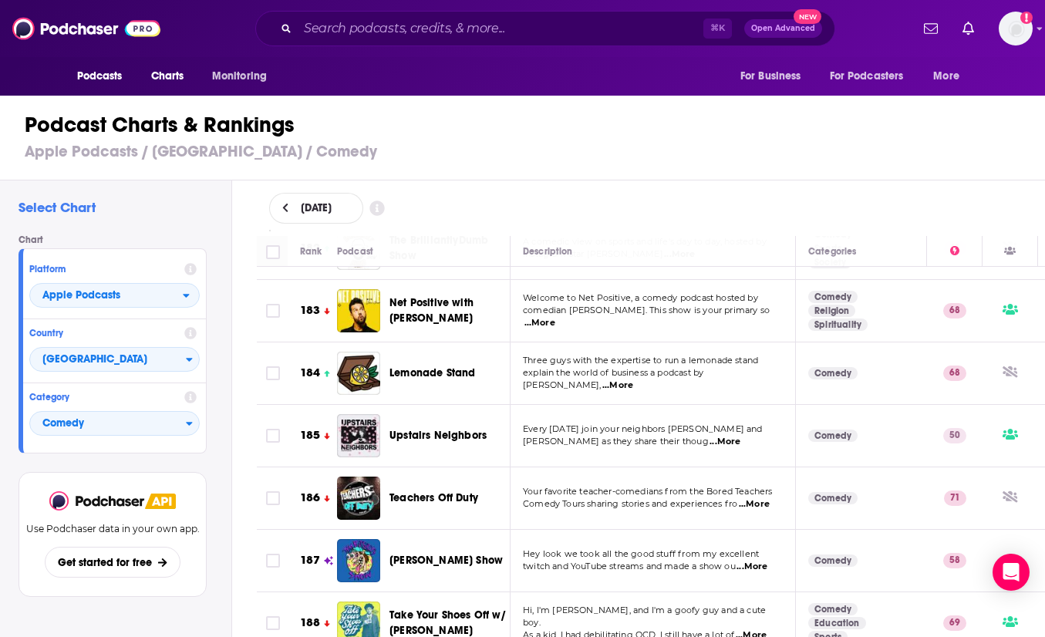
scroll to position [11625, 0]
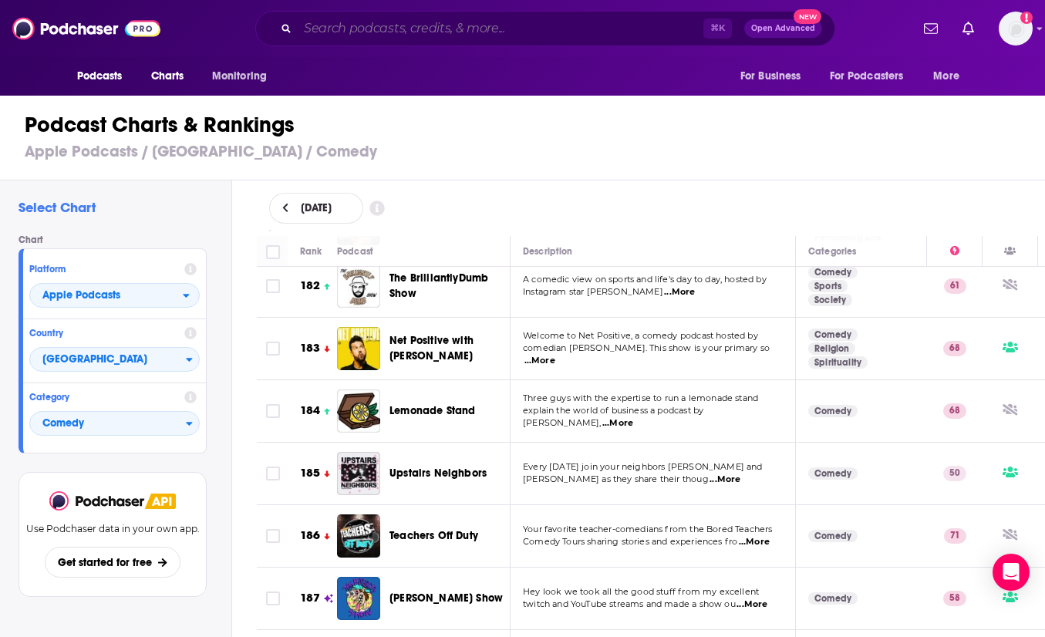
click at [385, 24] on input "Search podcasts, credits, & more..." at bounding box center [501, 28] width 406 height 25
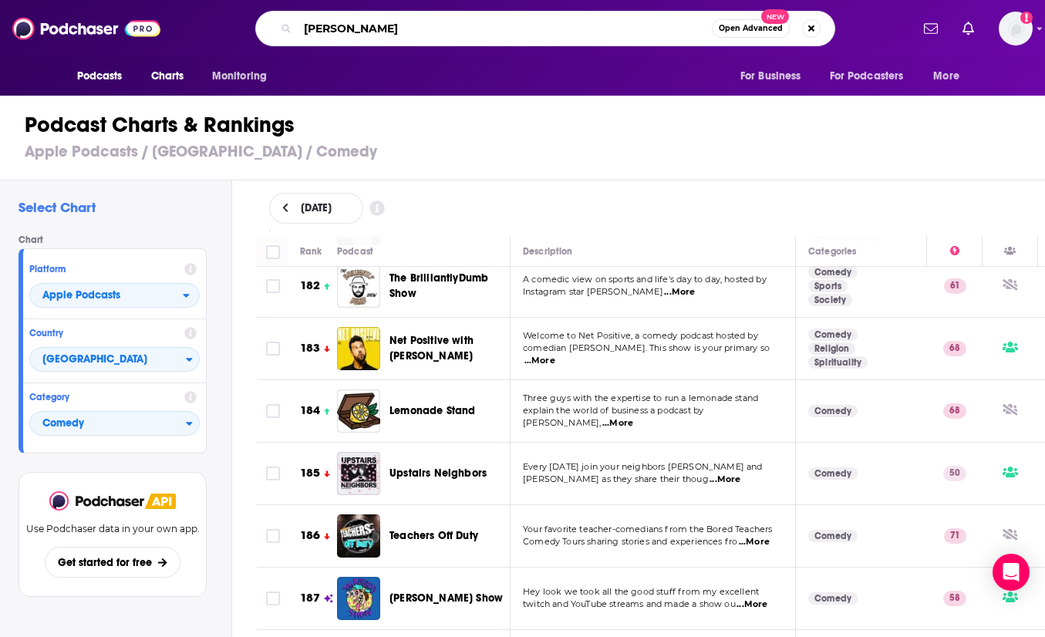
type input "[PERSON_NAME]"
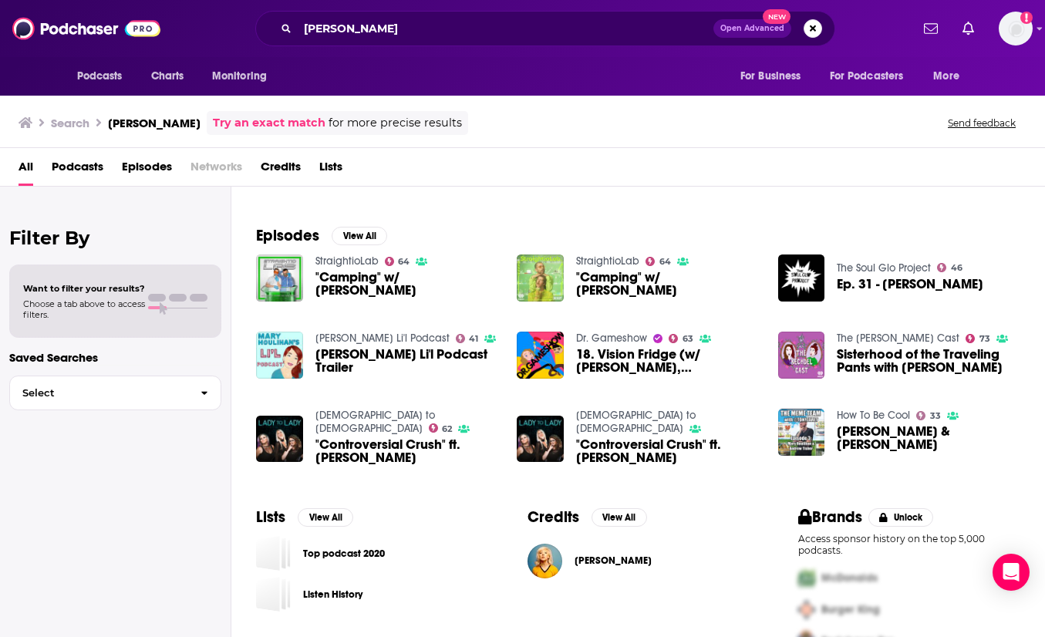
scroll to position [232, 0]
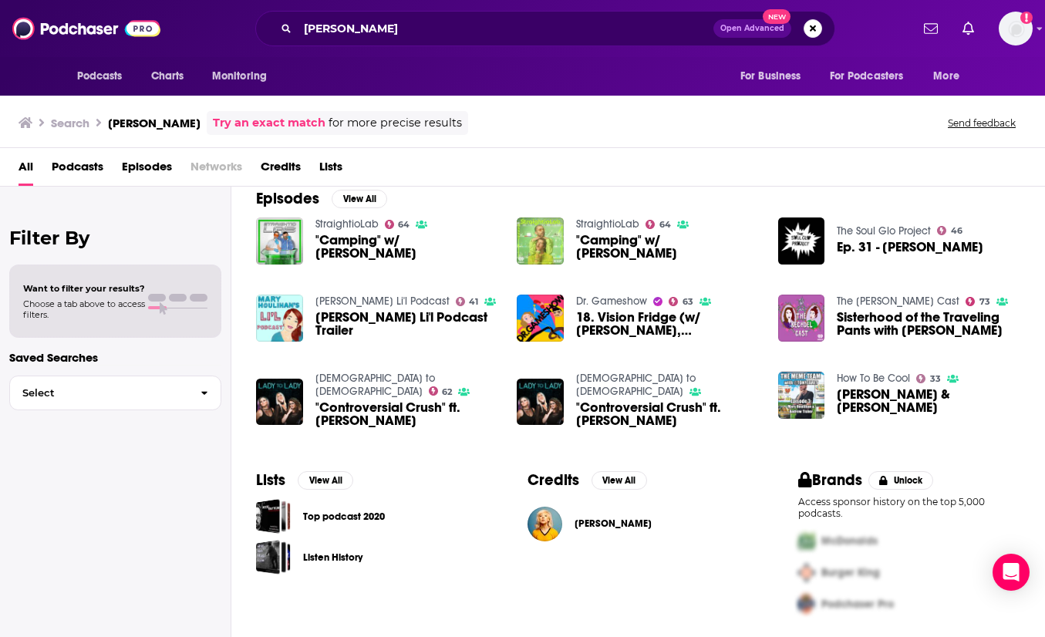
click at [594, 522] on span "[PERSON_NAME]" at bounding box center [612, 523] width 77 height 12
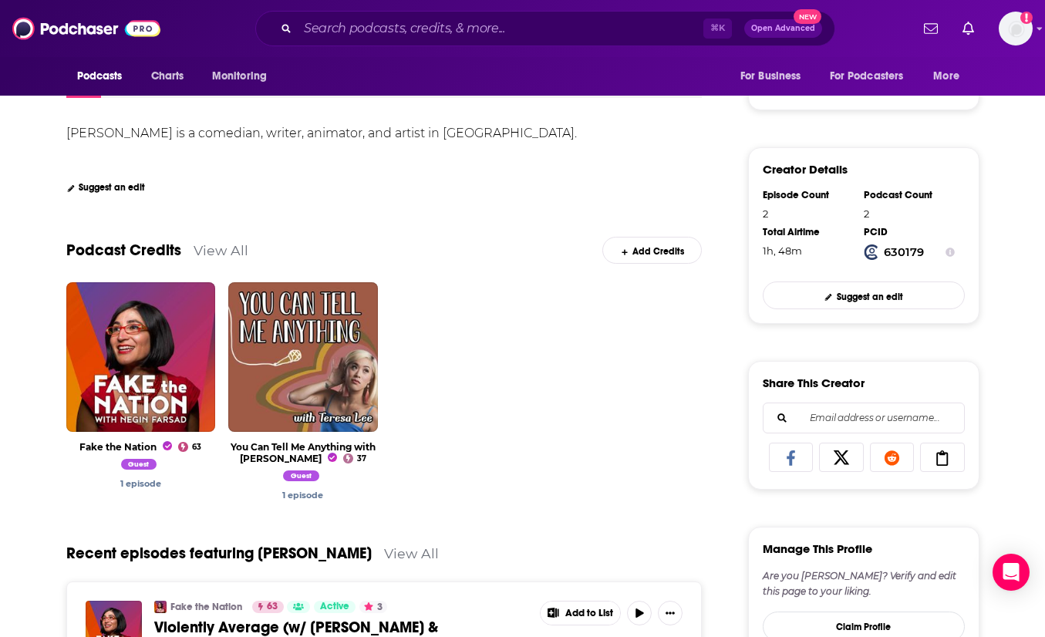
scroll to position [318, 0]
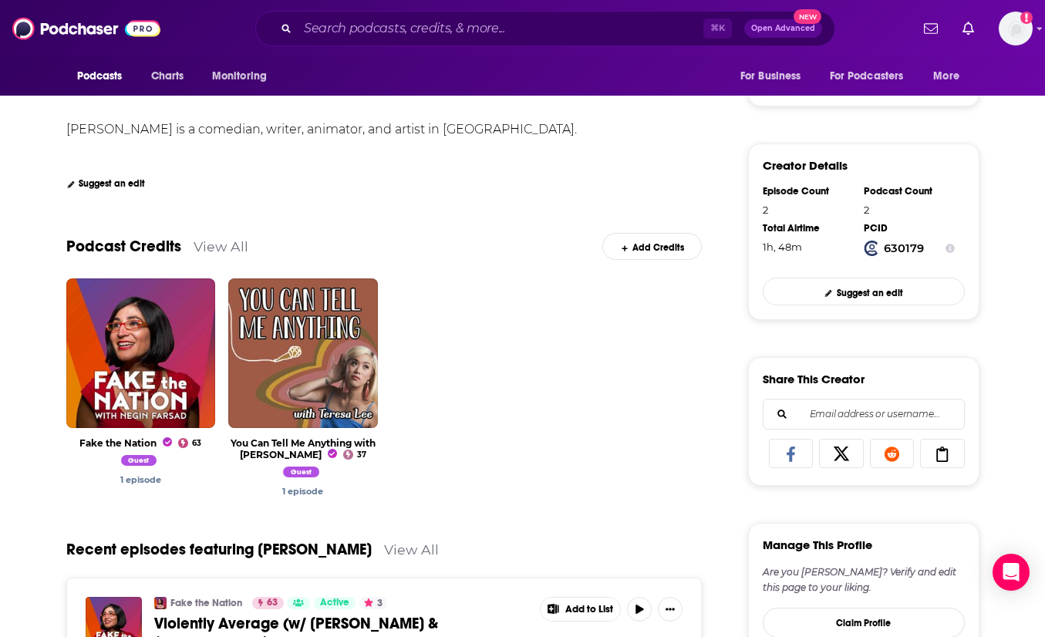
click at [398, 552] on link "View All" at bounding box center [411, 549] width 55 height 16
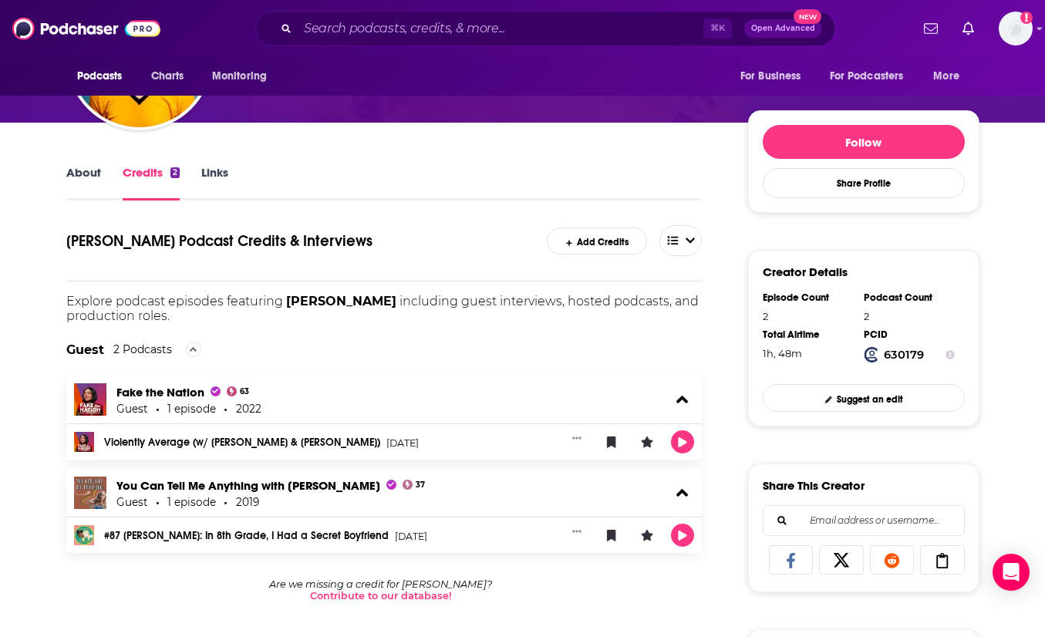
scroll to position [100, 0]
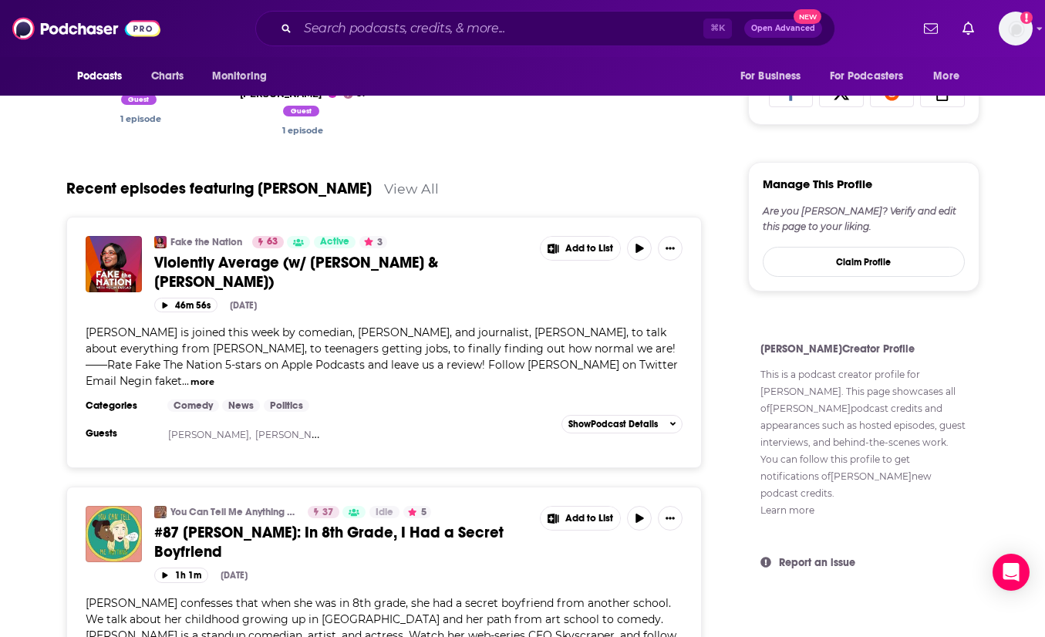
scroll to position [781, 0]
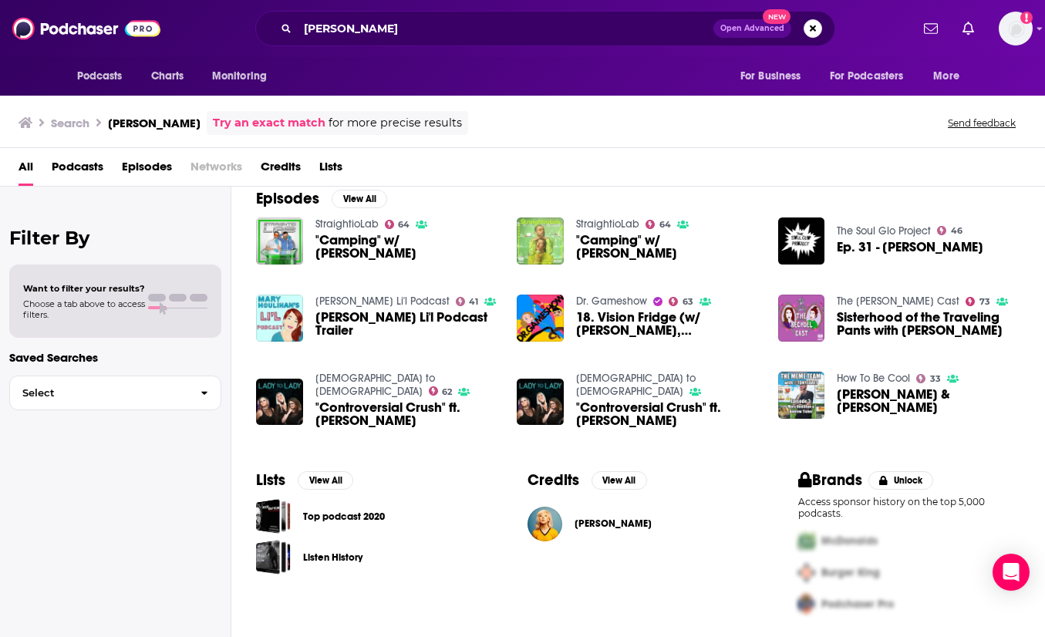
scroll to position [232, 0]
click at [366, 193] on button "View All" at bounding box center [359, 199] width 56 height 19
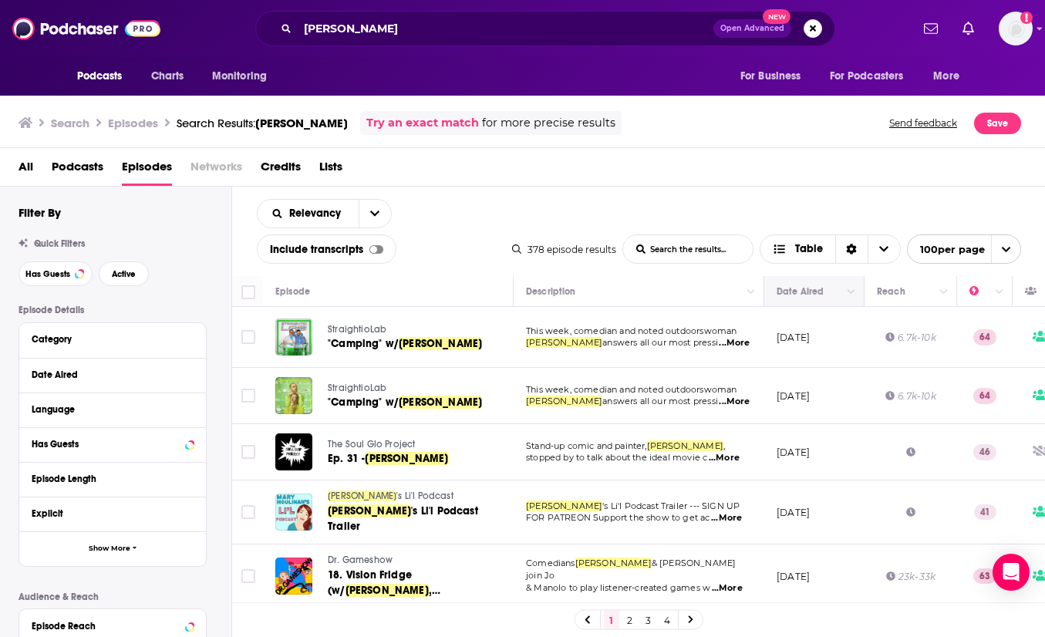
click at [860, 298] on th "Date Aired" at bounding box center [814, 291] width 100 height 31
click at [849, 291] on icon "Column Actions" at bounding box center [851, 292] width 8 height 5
click at [849, 291] on div at bounding box center [522, 318] width 1045 height 637
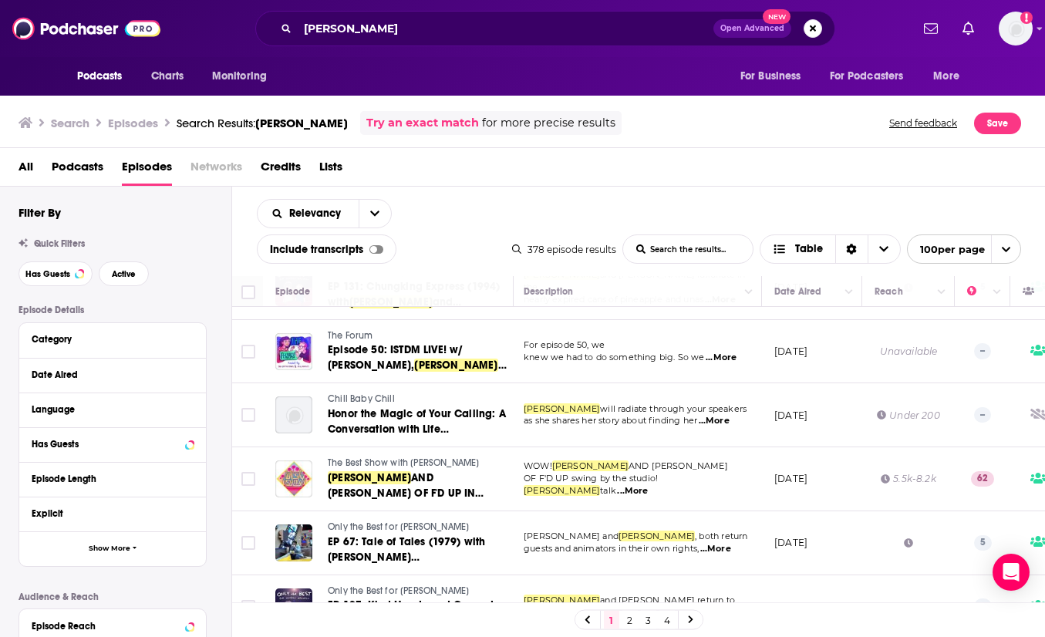
scroll to position [4745, 2]
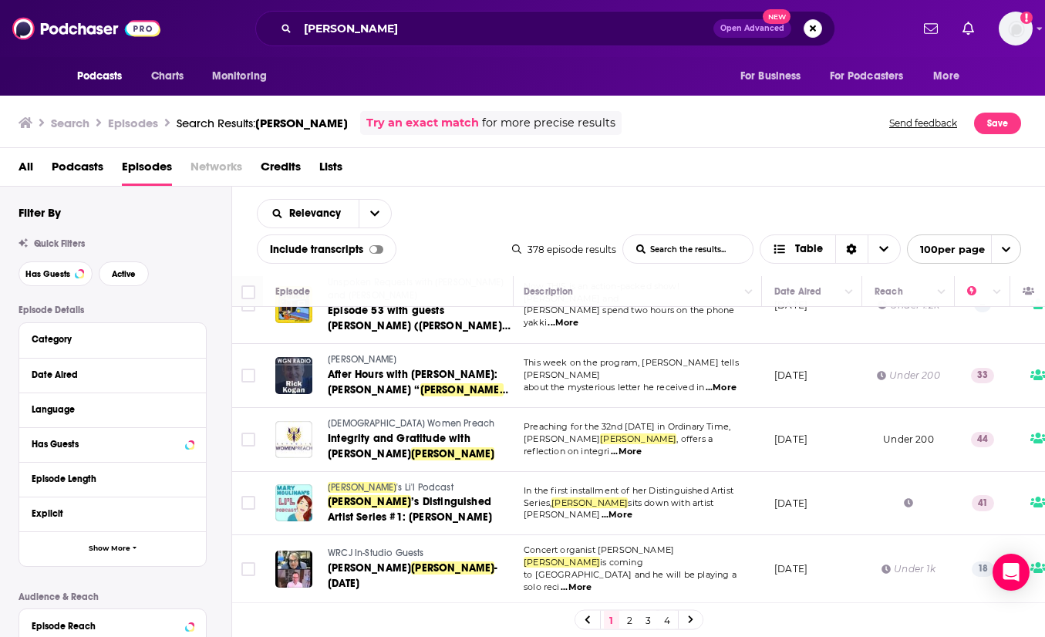
scroll to position [5953, 2]
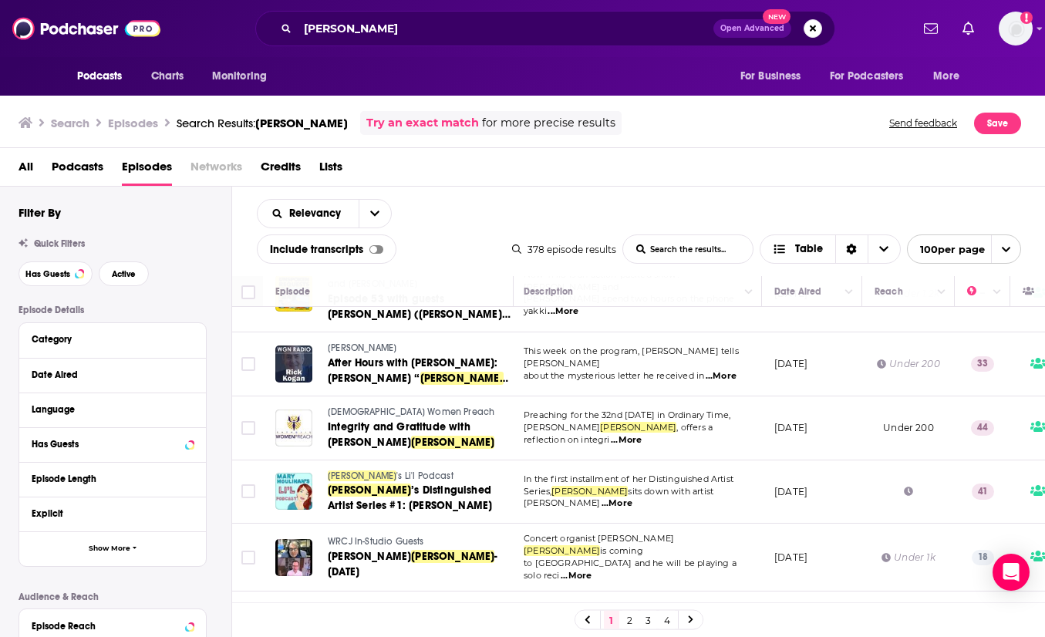
click at [631, 622] on link "2" at bounding box center [629, 620] width 15 height 19
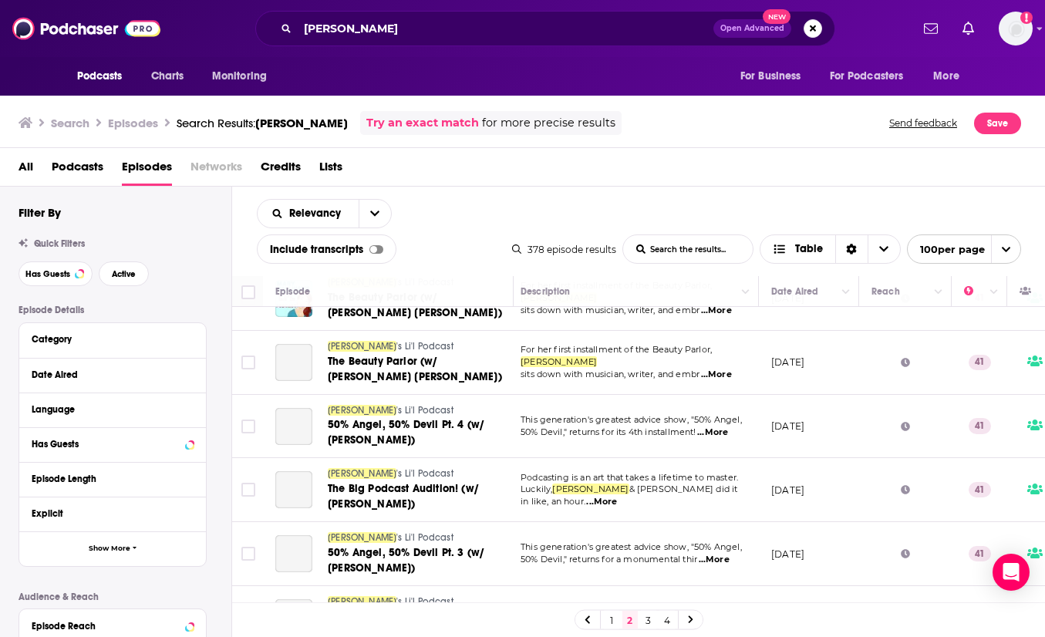
scroll to position [3875, 5]
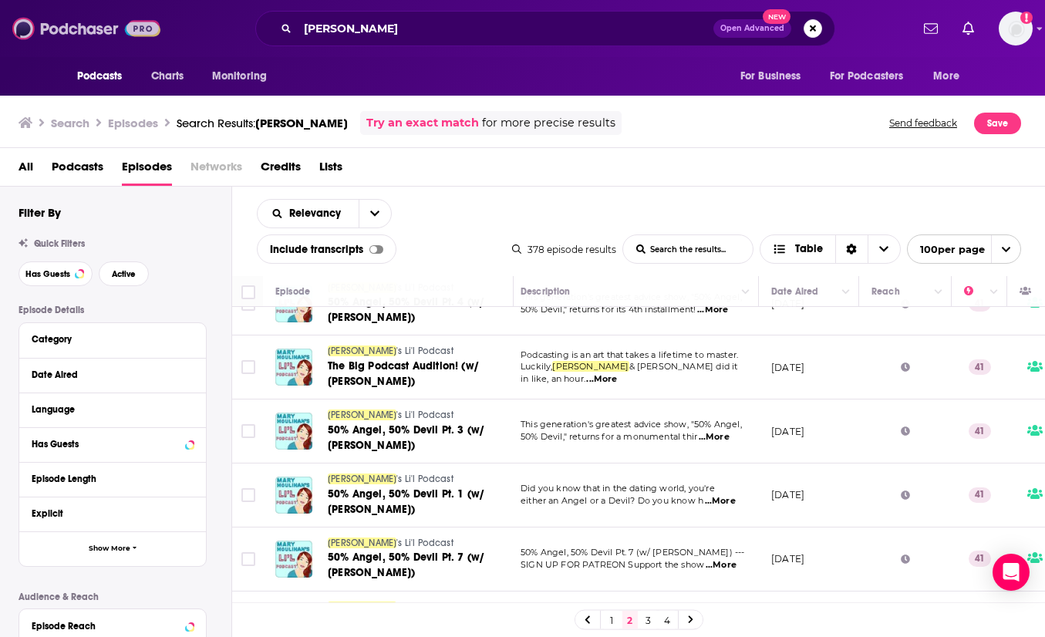
click at [72, 25] on img at bounding box center [86, 28] width 148 height 29
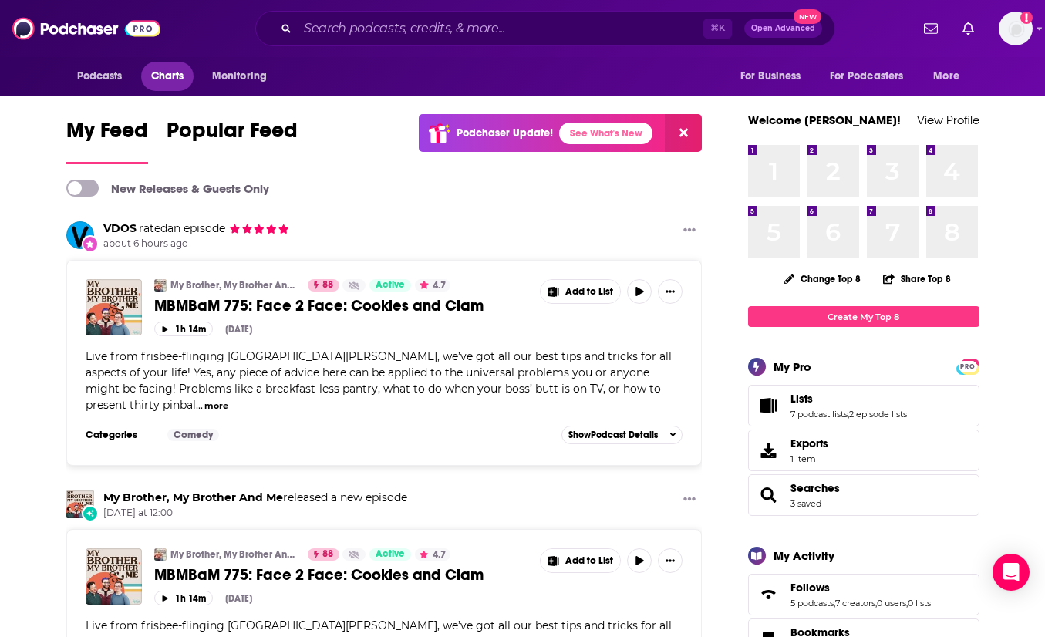
click at [181, 70] on span "Charts" at bounding box center [167, 77] width 33 height 22
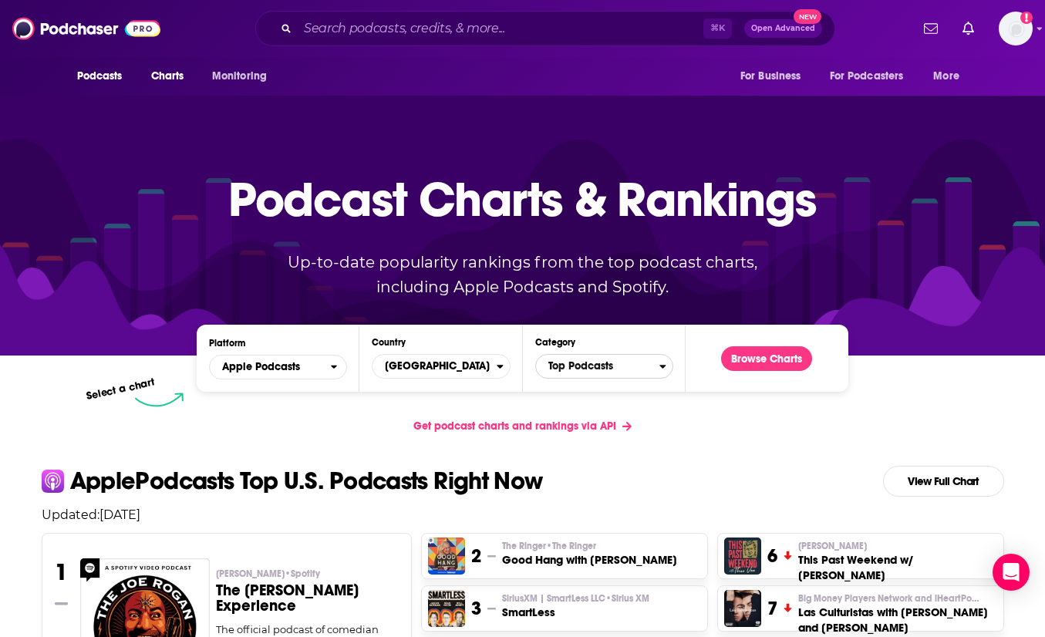
click at [568, 369] on span "Top Podcasts" at bounding box center [597, 366] width 123 height 26
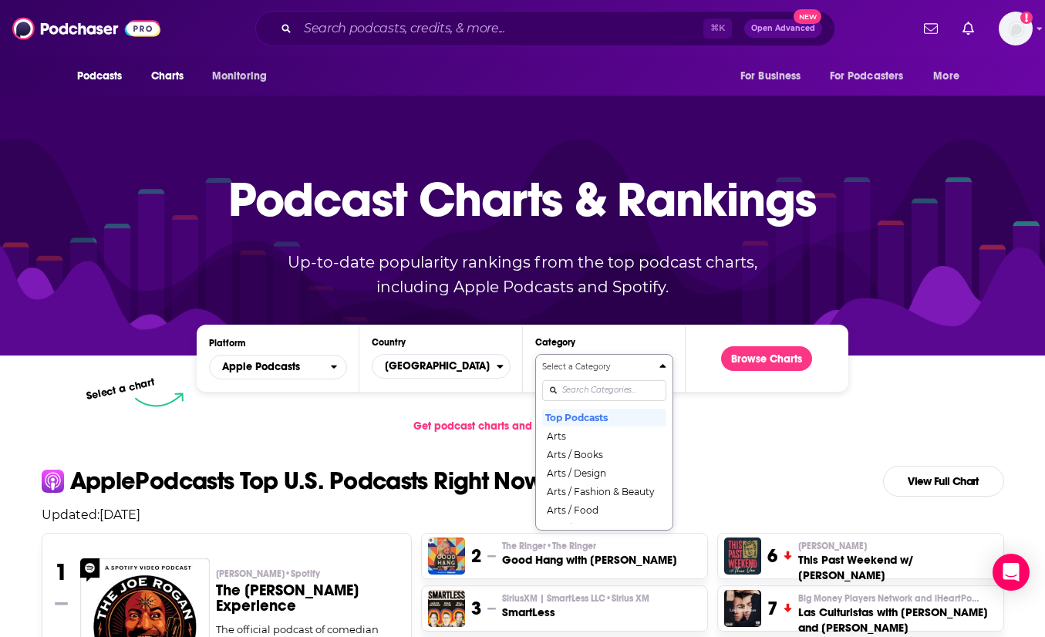
click at [356, 403] on div "Select a chart" at bounding box center [460, 399] width 651 height 15
click at [274, 358] on span "Apple Podcasts" at bounding box center [270, 367] width 120 height 26
click at [254, 412] on span "Spotify" at bounding box center [277, 413] width 118 height 9
click at [593, 392] on input "Categories" at bounding box center [604, 390] width 124 height 21
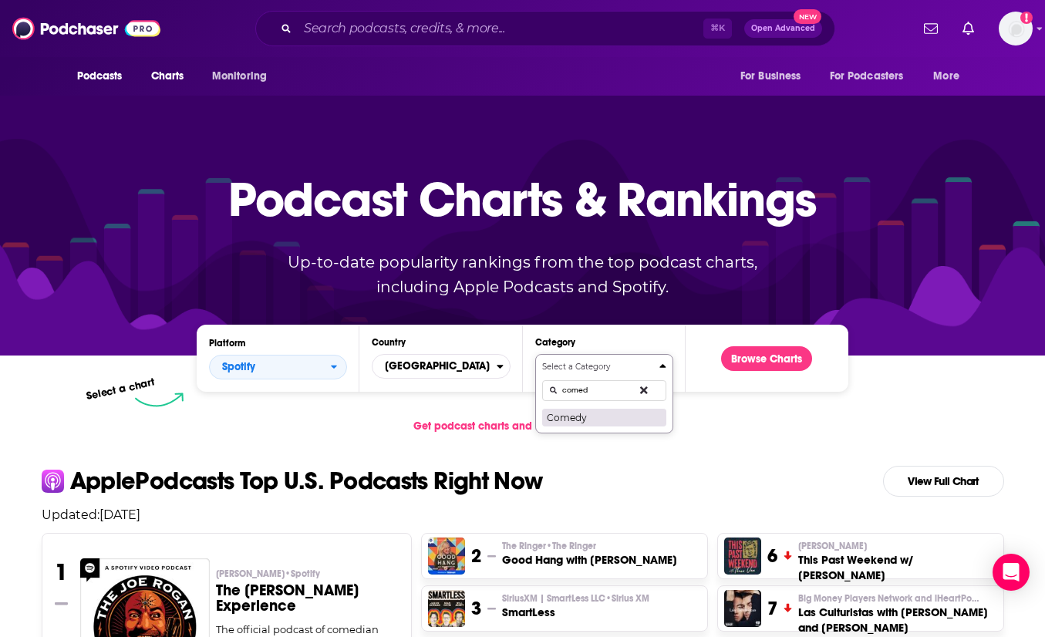
type input "comed"
click at [579, 418] on button "Comedy" at bounding box center [604, 417] width 124 height 19
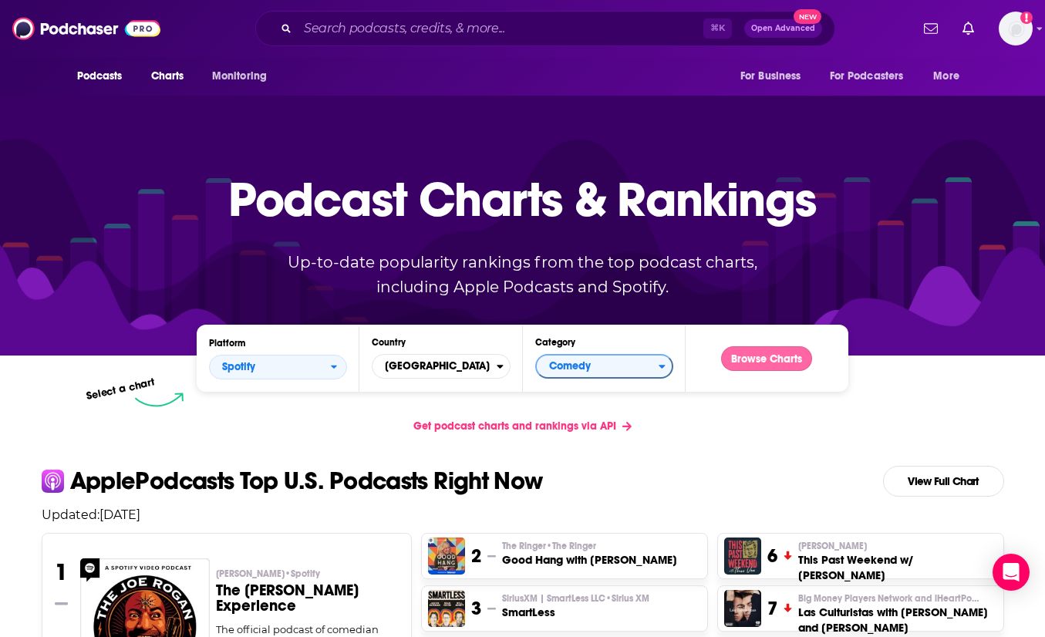
click at [740, 352] on button "Browse Charts" at bounding box center [766, 358] width 91 height 25
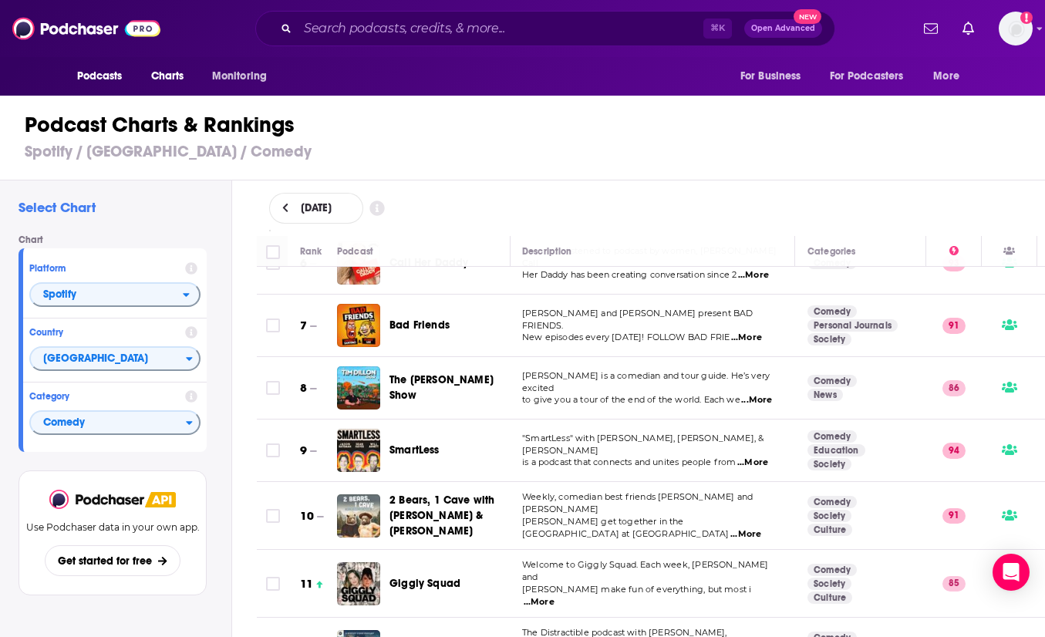
scroll to position [0, 1]
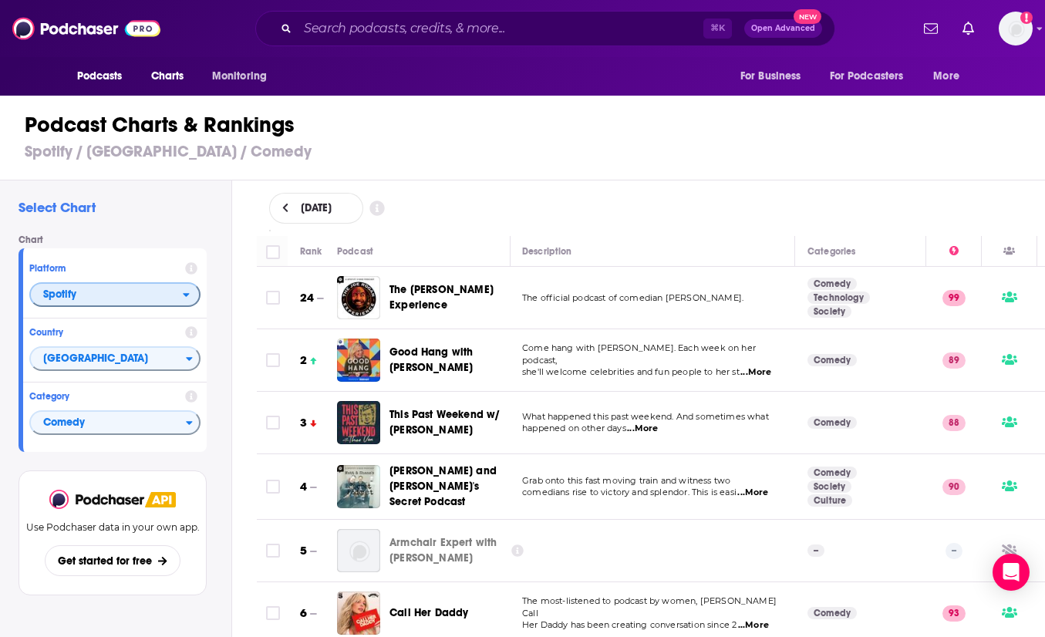
click at [118, 295] on span "Spotify" at bounding box center [107, 295] width 152 height 26
click at [105, 318] on div "Apple Podcasts" at bounding box center [114, 322] width 159 height 19
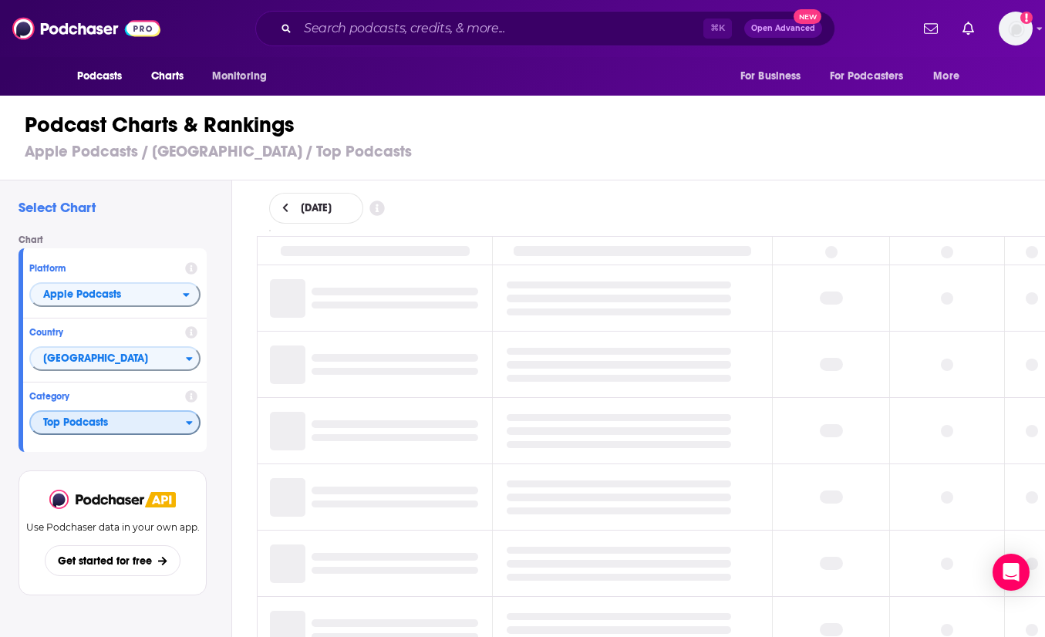
click at [126, 428] on span "Top Podcasts" at bounding box center [108, 423] width 155 height 26
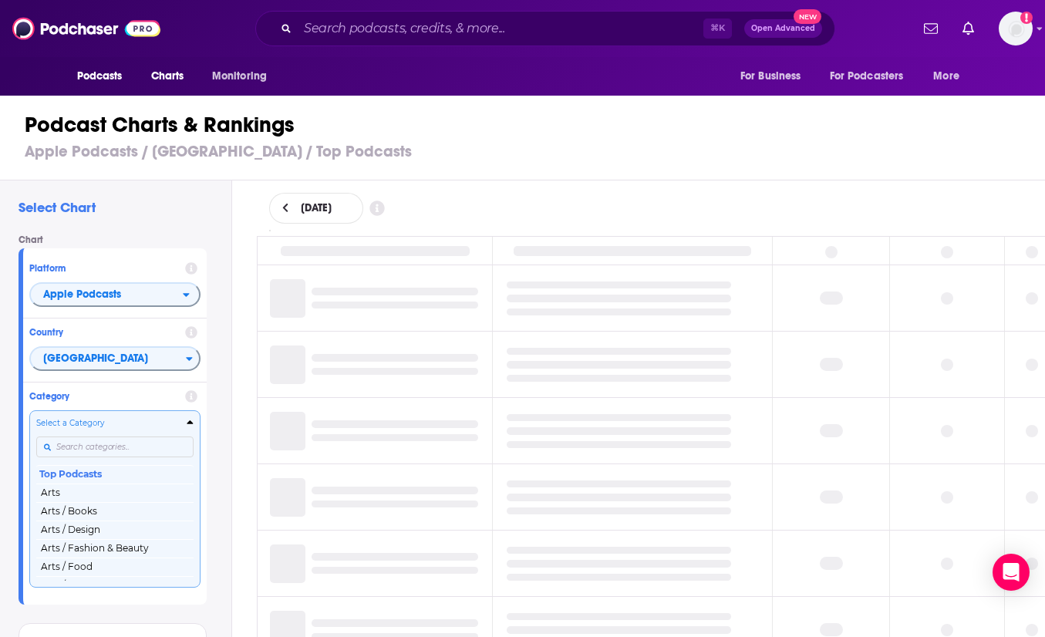
click at [110, 446] on input "Categories" at bounding box center [114, 446] width 157 height 21
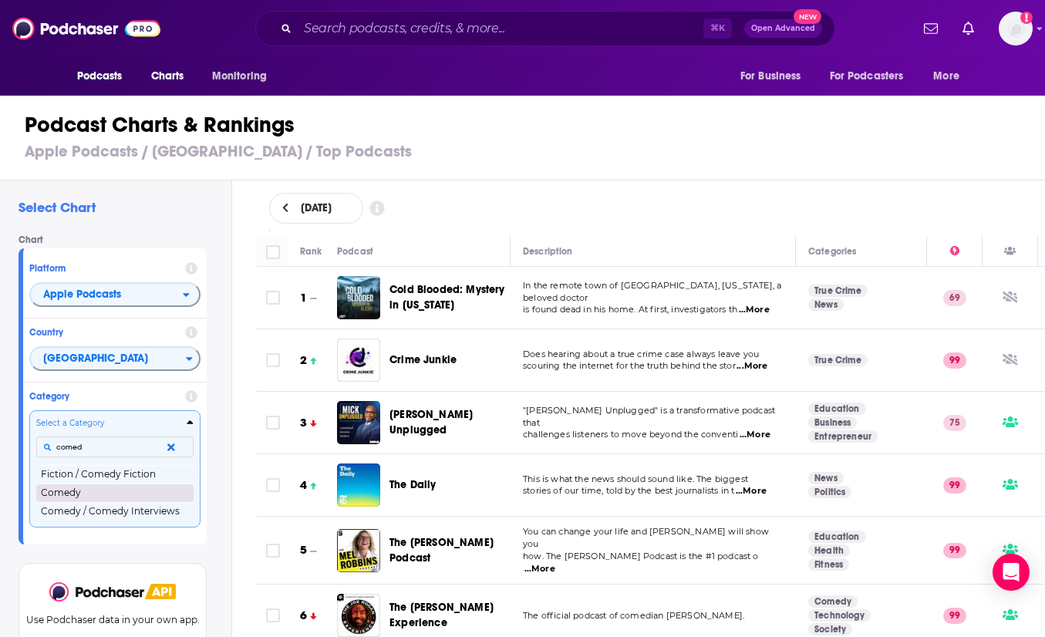
type input "comed"
click at [80, 500] on button "Comedy" at bounding box center [114, 492] width 157 height 19
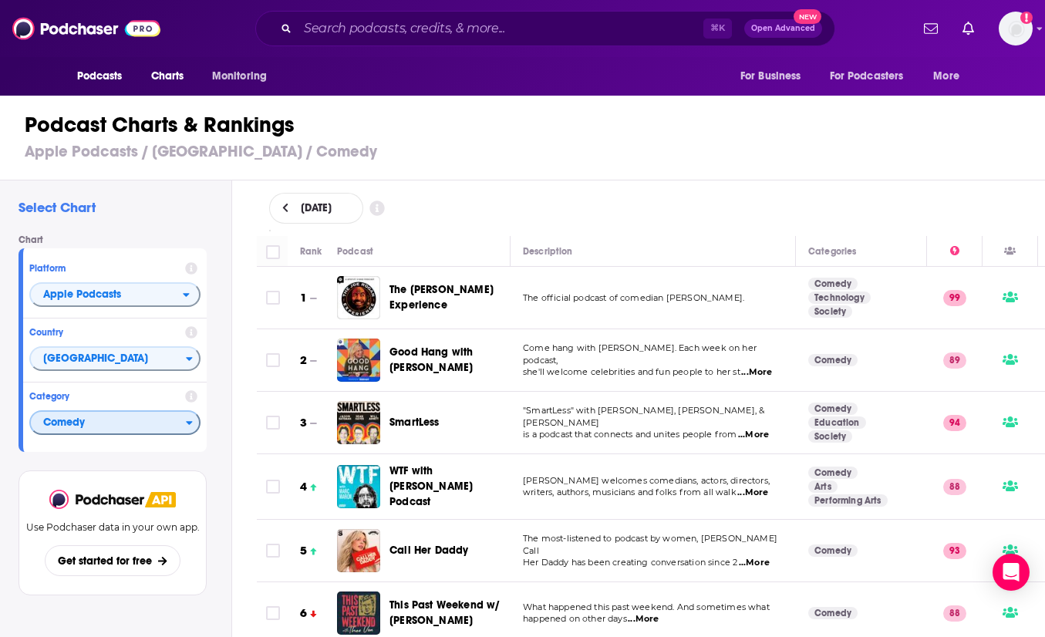
click at [160, 428] on span "Comedy" at bounding box center [108, 423] width 155 height 26
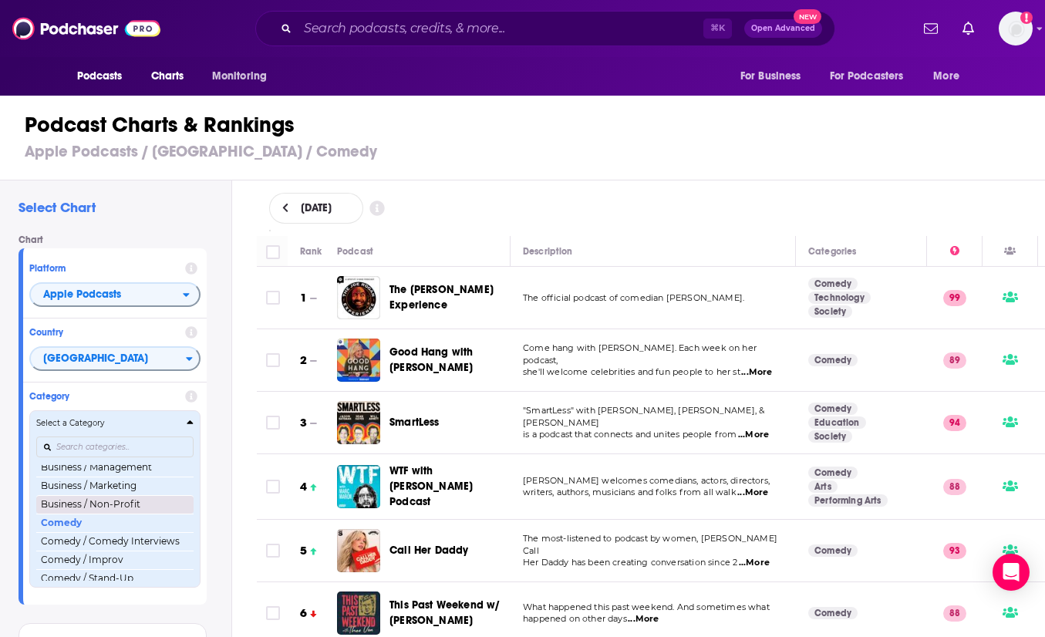
scroll to position [239, 0]
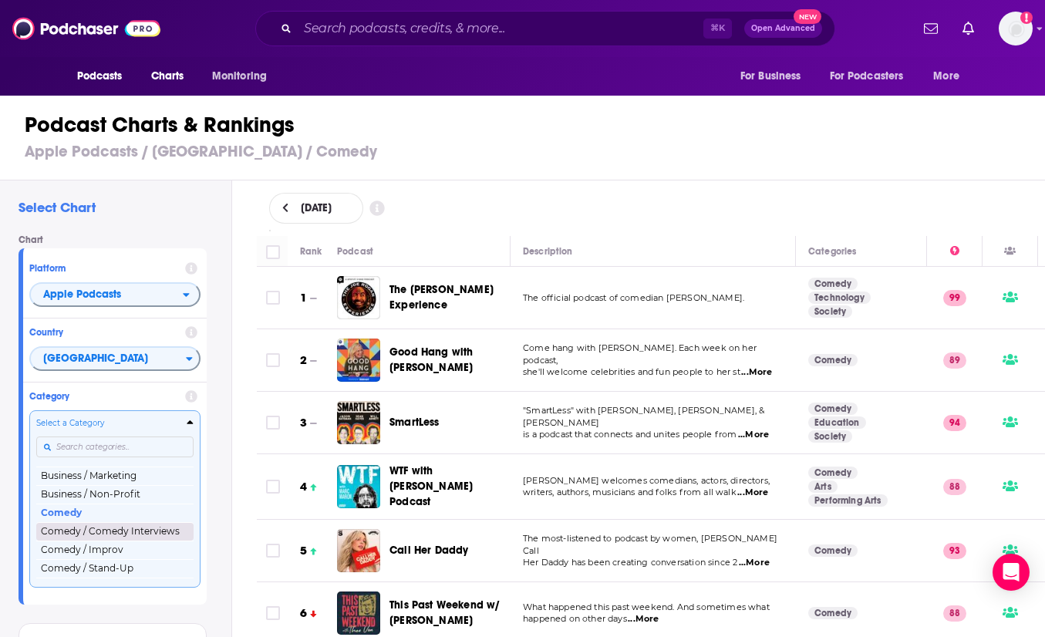
click at [130, 535] on button "Comedy / Comedy Interviews" at bounding box center [114, 531] width 157 height 19
